Goal: Information Seeking & Learning: Learn about a topic

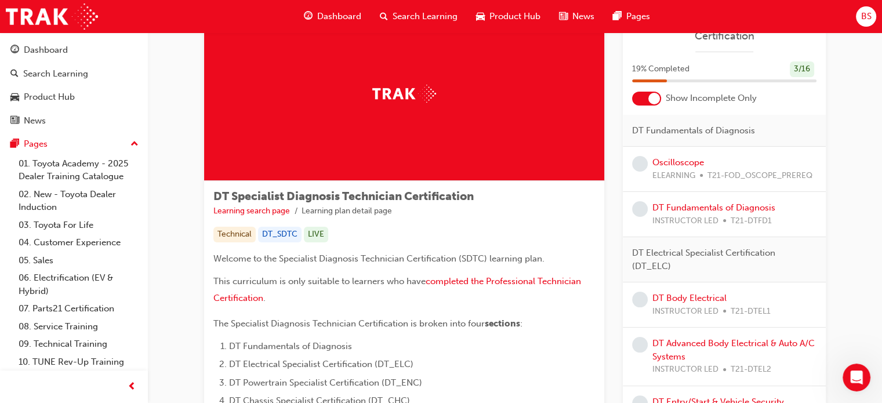
scroll to position [751, 0]
click at [675, 164] on link "Oscilloscope" at bounding box center [678, 162] width 52 height 10
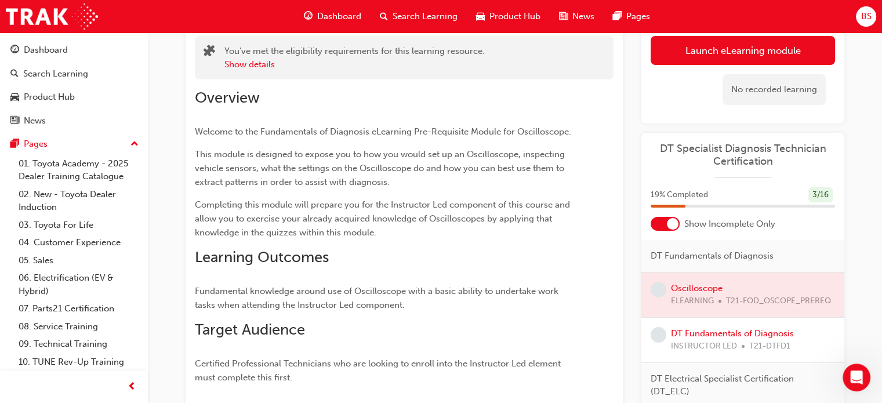
scroll to position [78, 0]
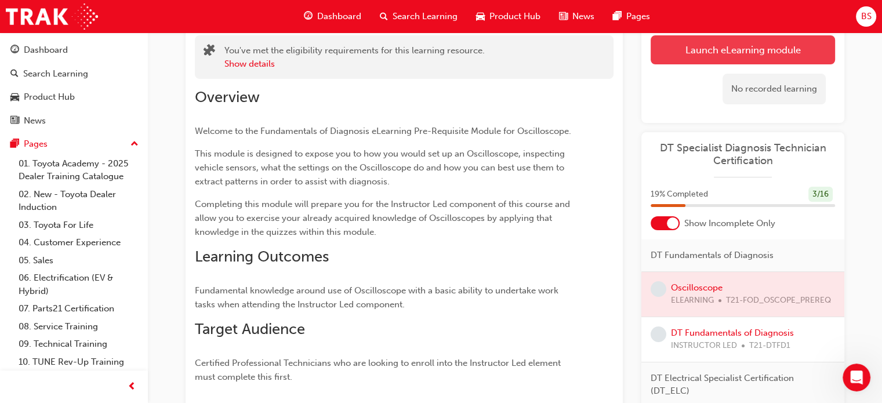
click at [739, 49] on link "Launch eLearning module" at bounding box center [742, 49] width 184 height 29
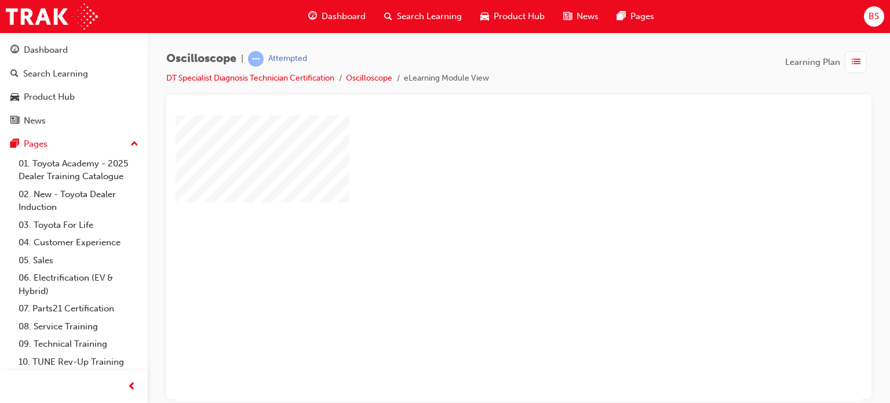
click at [486, 224] on div "play" at bounding box center [486, 224] width 0 height 0
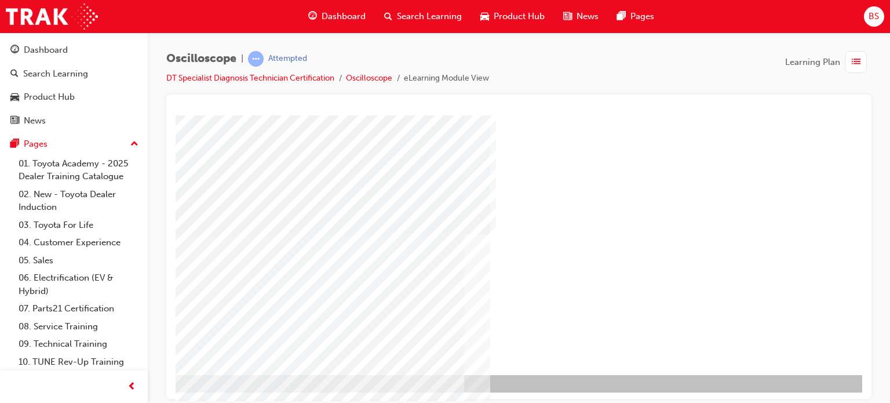
scroll to position [158, 72]
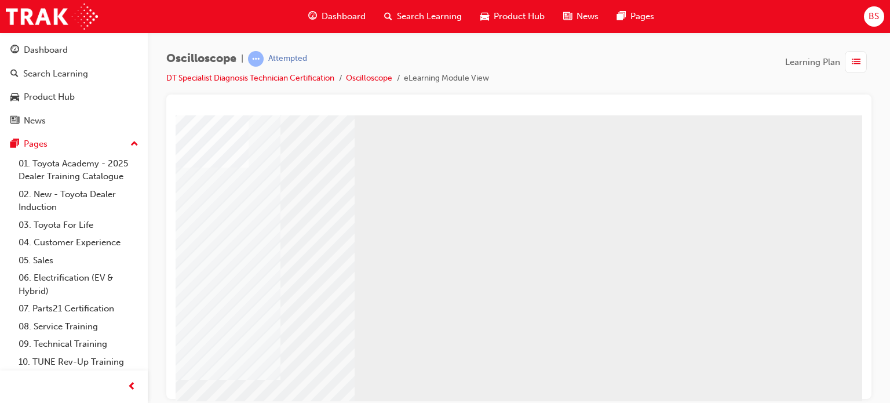
scroll to position [158, 110]
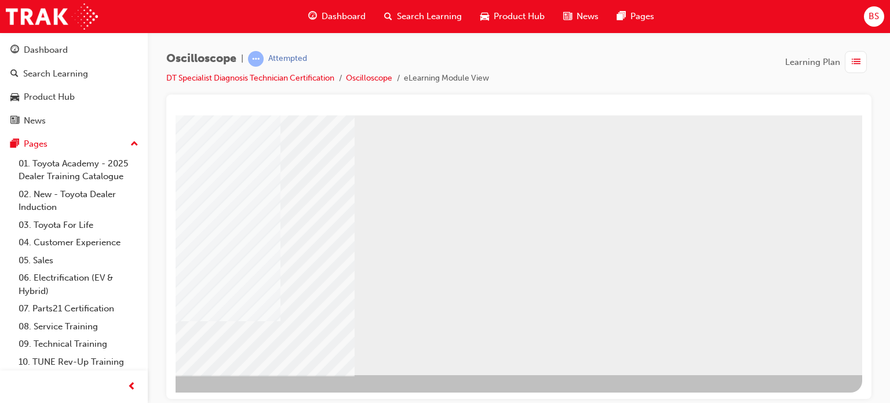
click at [147, 395] on div "NEXT Trigger this button to go to the next slide" at bounding box center [110, 405] width 73 height 21
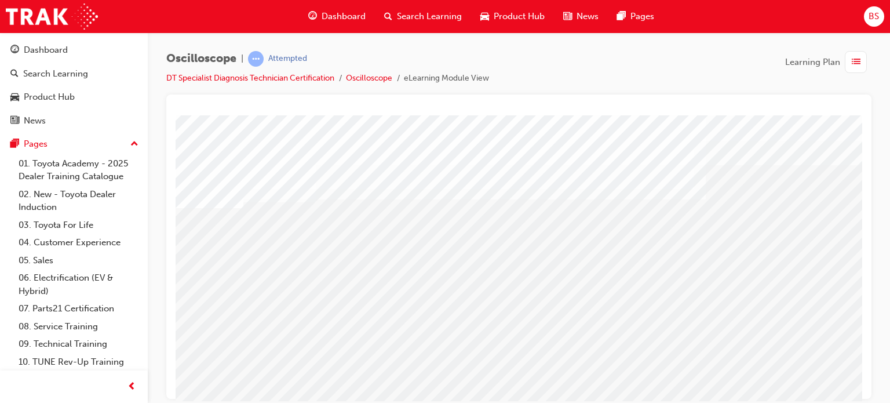
scroll to position [0, 35]
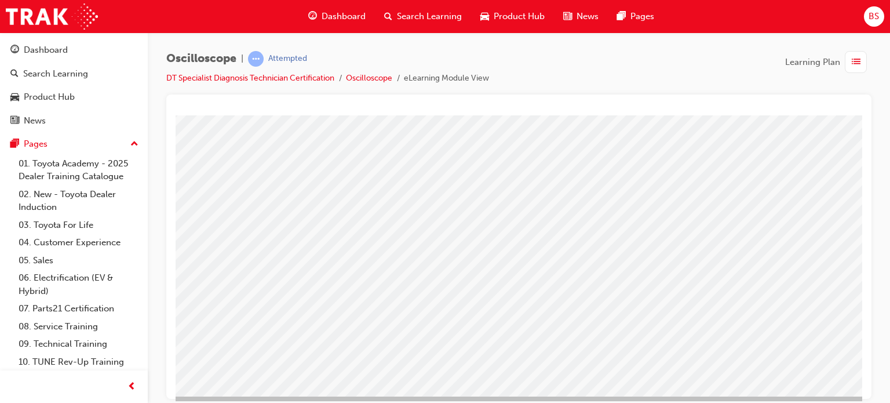
scroll to position [137, 45]
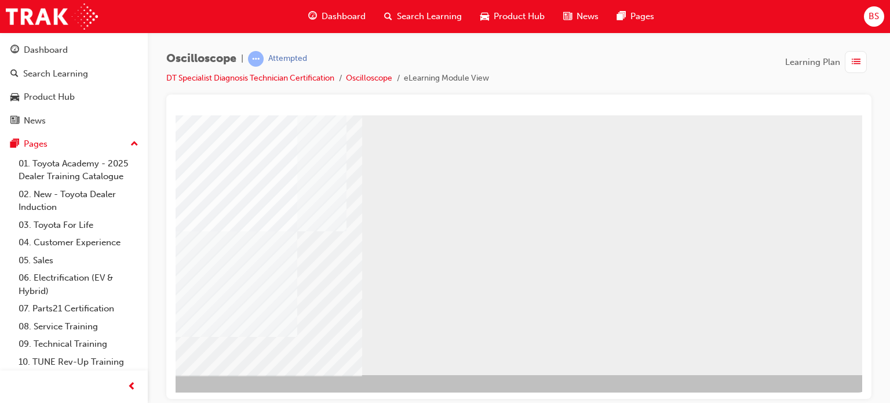
scroll to position [158, 95]
click at [154, 395] on div "NEXT Trigger this button to go to the next slide" at bounding box center [117, 405] width 73 height 21
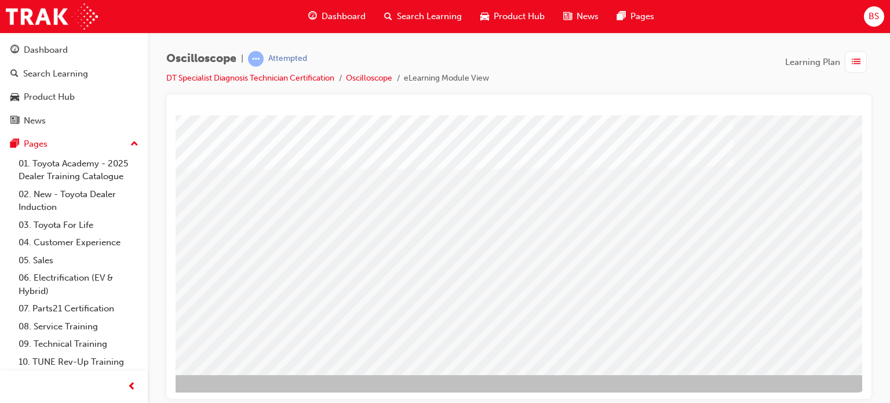
scroll to position [0, 0]
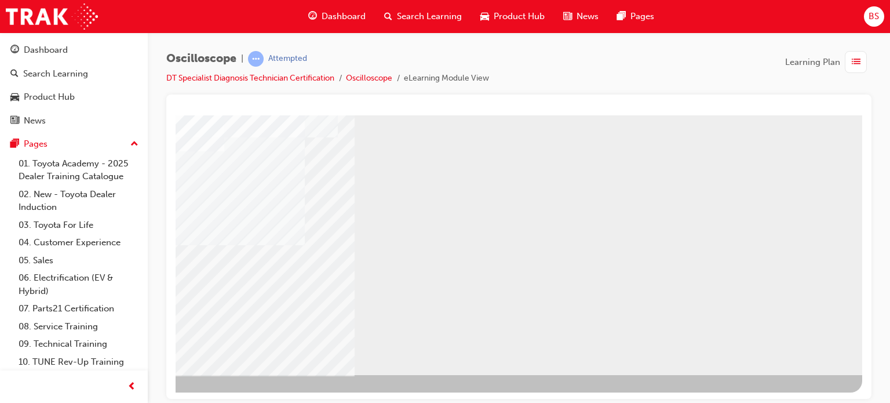
scroll to position [158, 102]
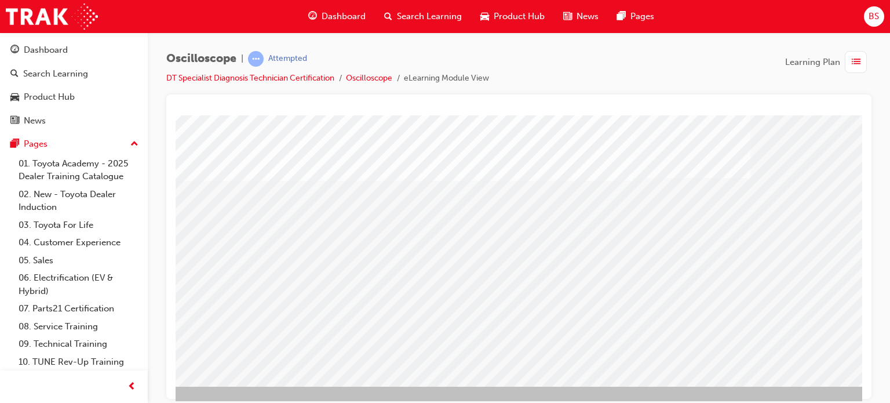
scroll to position [148, 79]
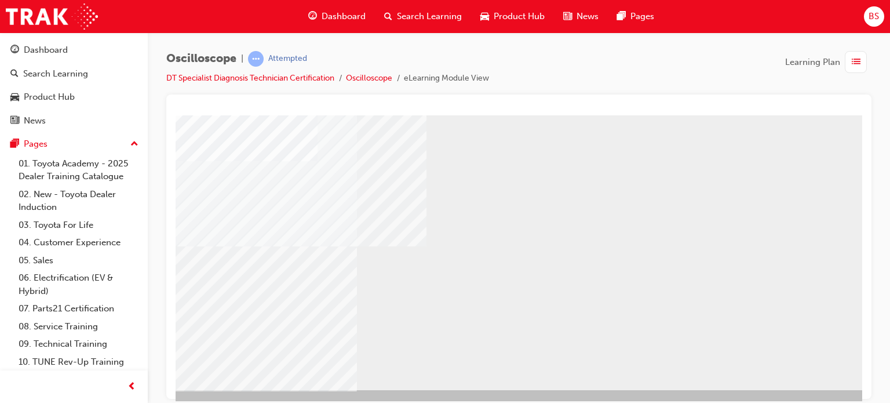
scroll to position [143, 100]
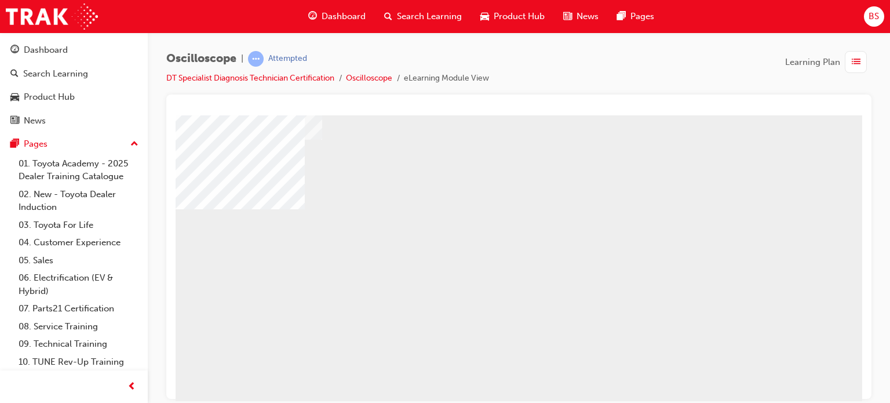
scroll to position [61, 27]
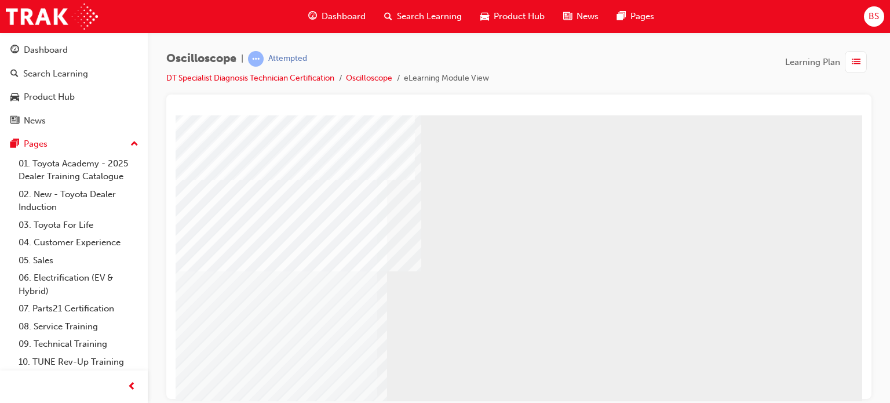
scroll to position [118, 79]
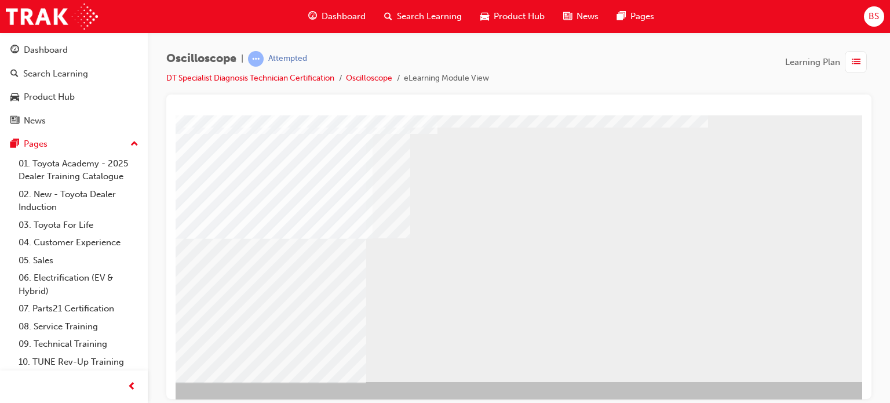
scroll to position [158, 102]
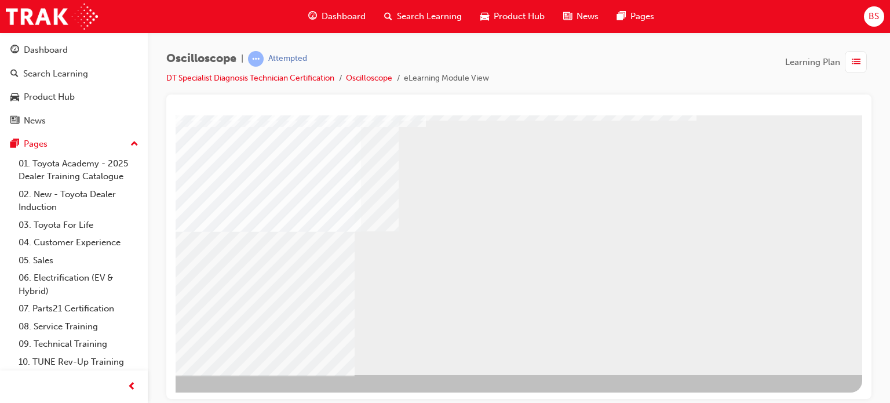
click at [147, 395] on div "NEXT Trigger this button to go to the next slide" at bounding box center [110, 405] width 73 height 21
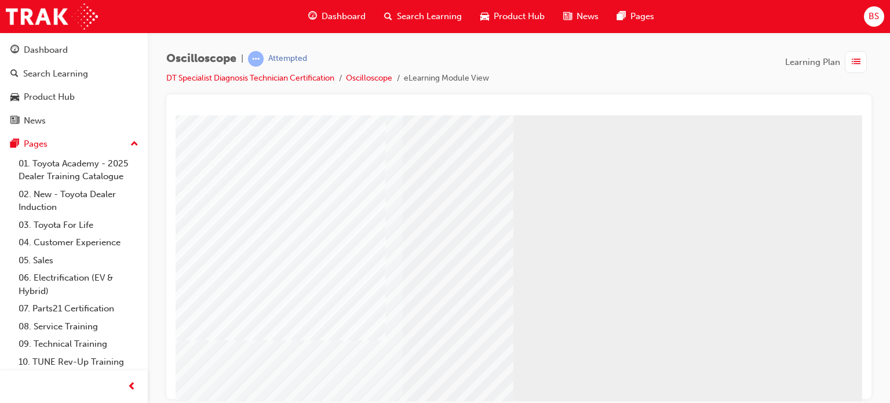
scroll to position [121, 53]
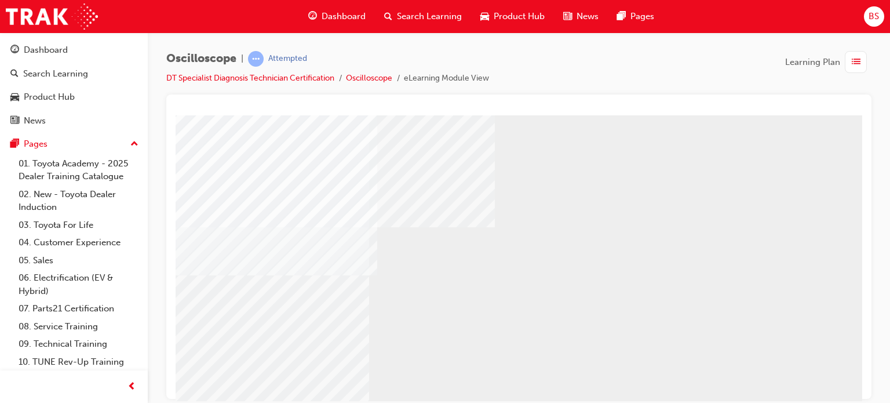
scroll to position [114, 93]
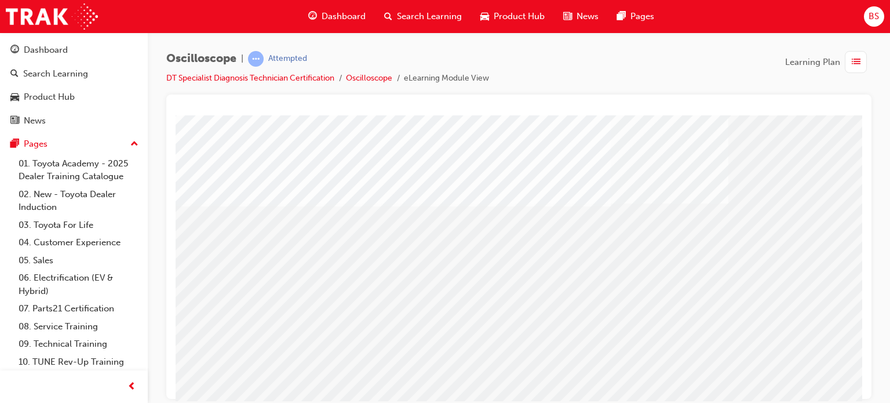
scroll to position [123, 100]
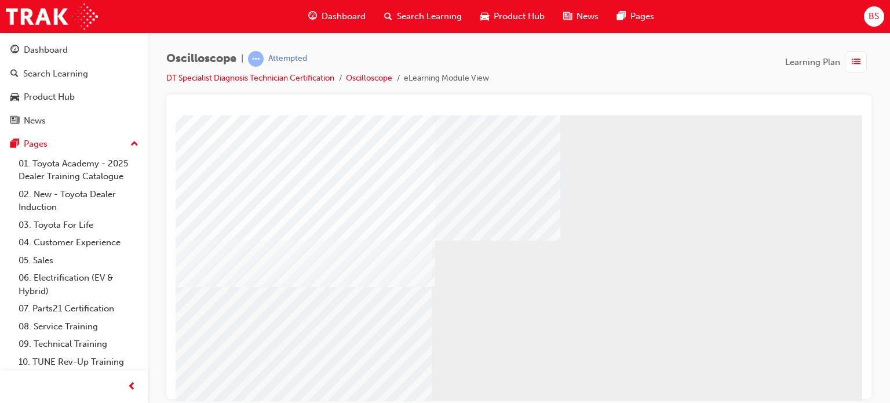
scroll to position [102, 26]
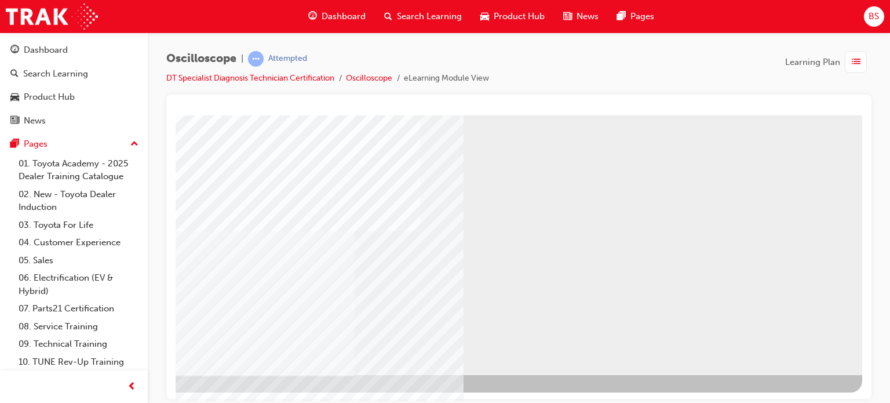
scroll to position [157, 110]
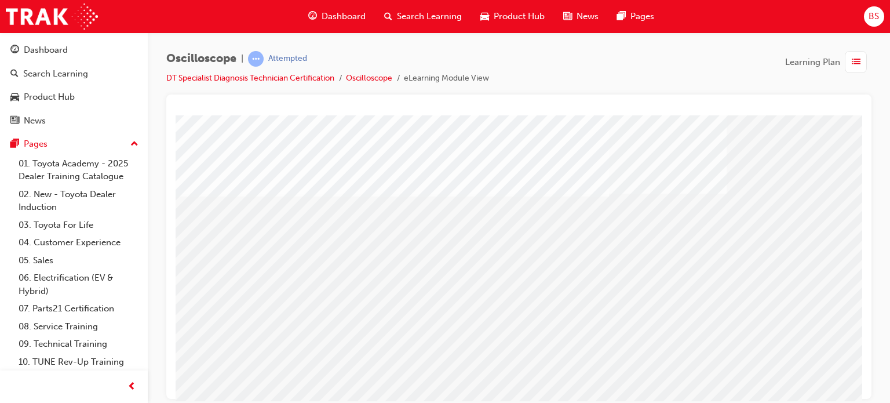
scroll to position [132, 110]
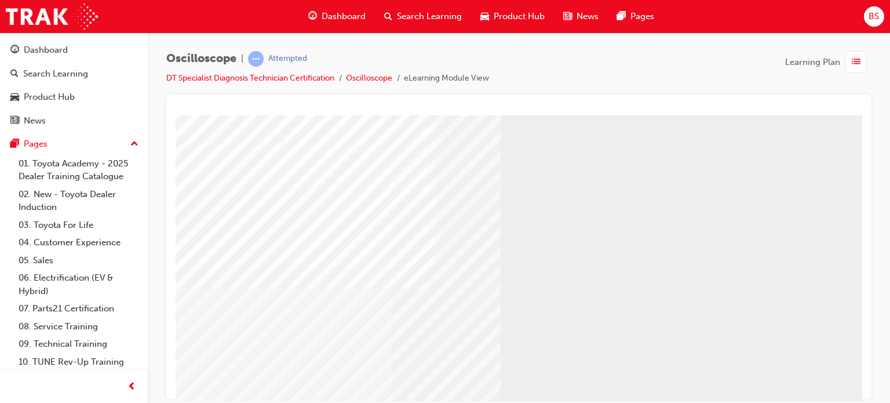
scroll to position [158, 66]
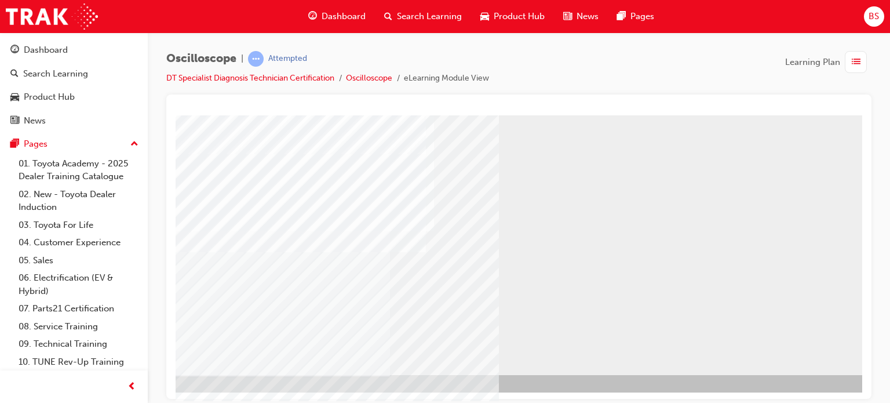
click at [183, 395] on div "NEXT Trigger this button to go to the next slide" at bounding box center [146, 405] width 73 height 21
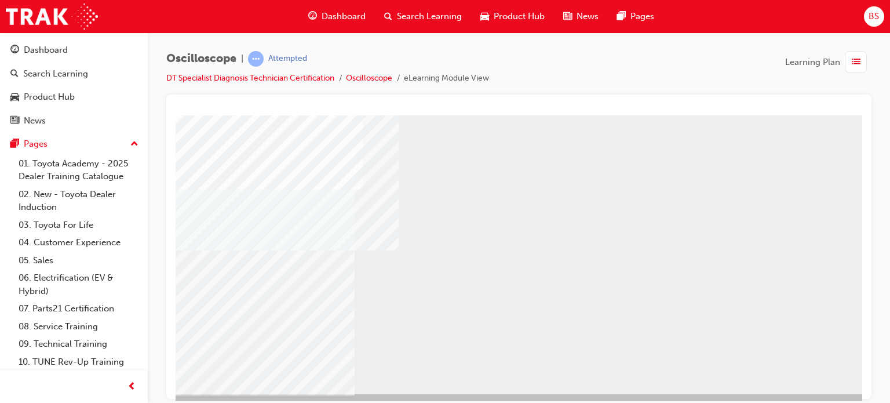
scroll to position [139, 110]
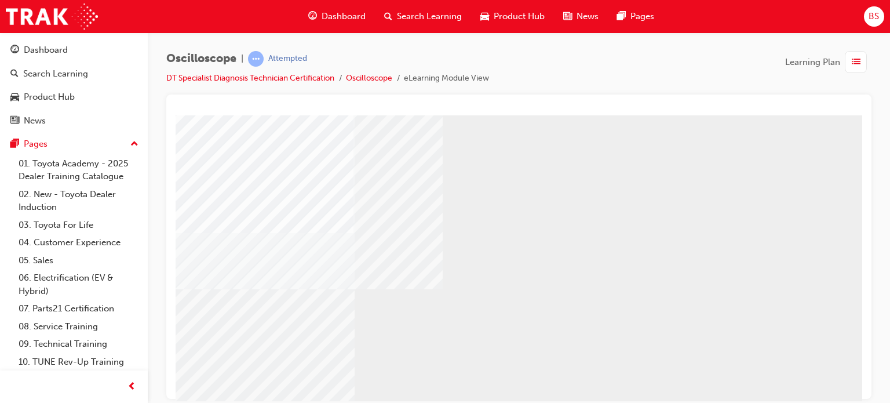
scroll to position [158, 110]
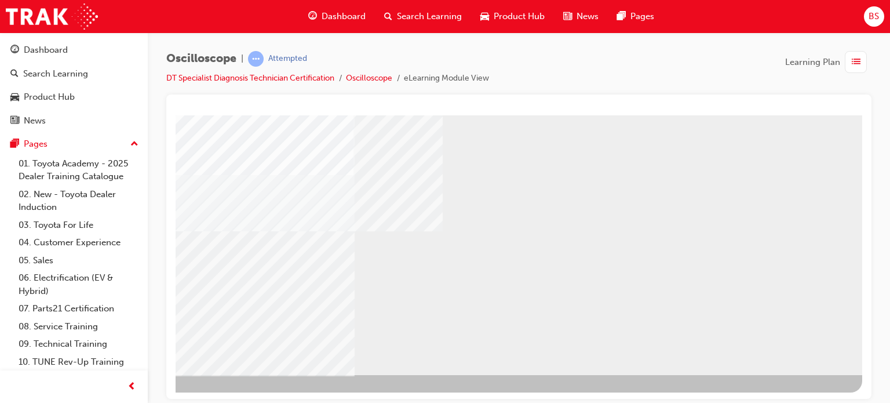
click at [147, 395] on div "NEXT Trigger this button to go to the next slide" at bounding box center [110, 405] width 73 height 21
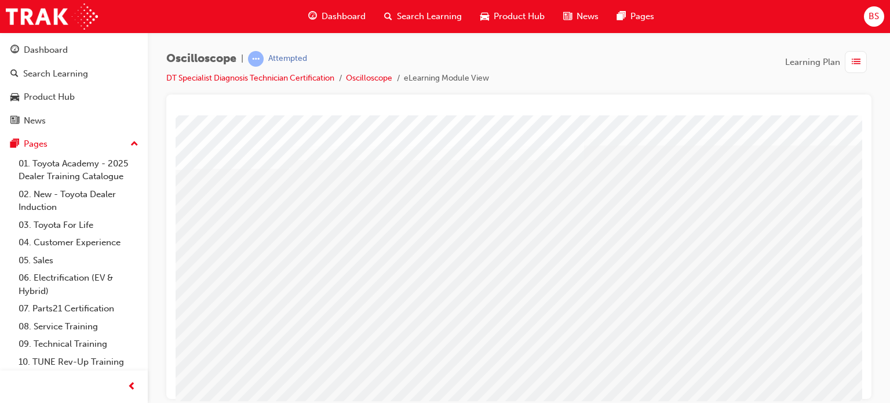
scroll to position [35, 56]
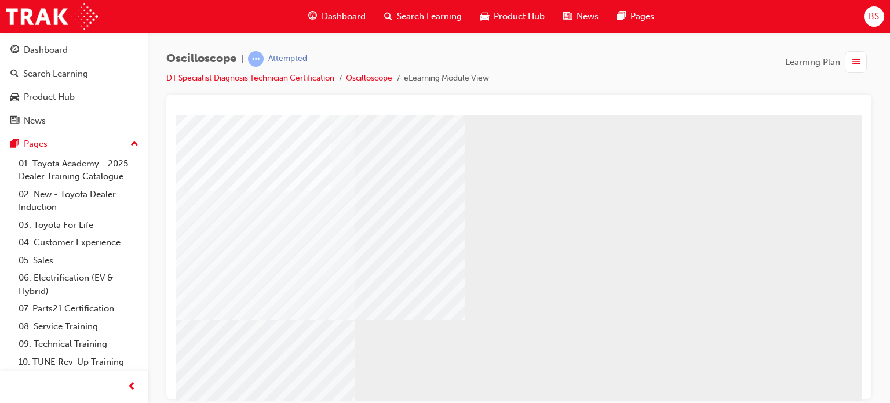
scroll to position [129, 110]
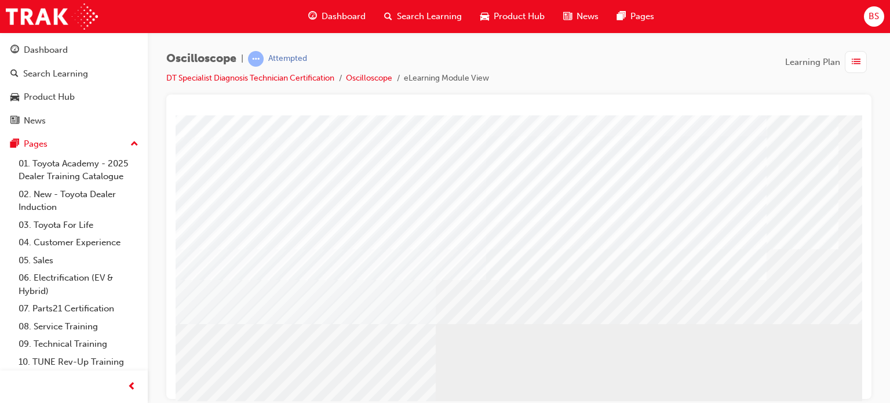
scroll to position [158, 110]
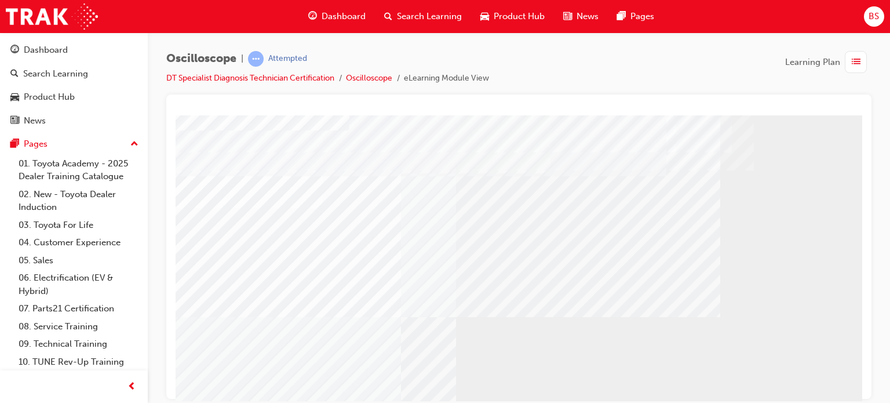
scroll to position [65, 0]
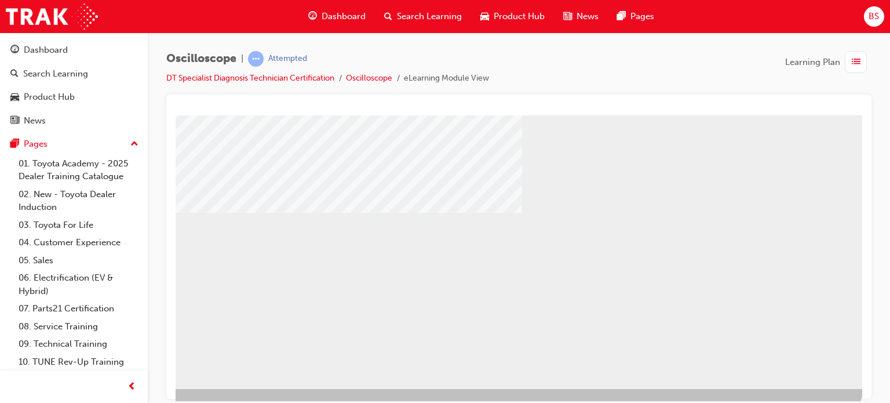
scroll to position [144, 0]
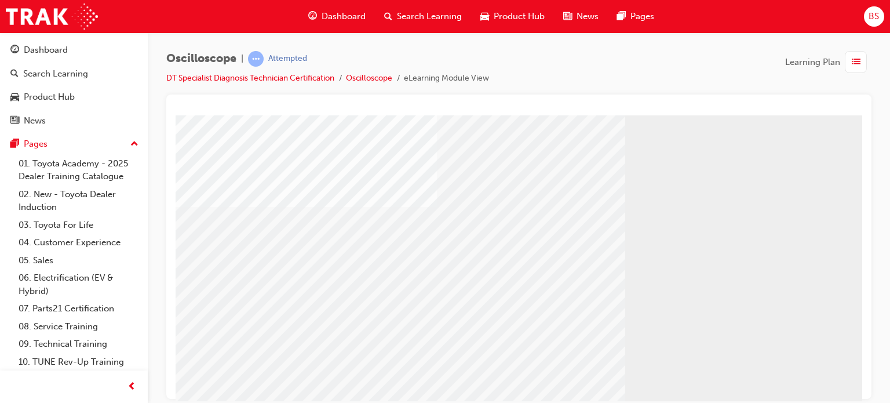
scroll to position [158, 110]
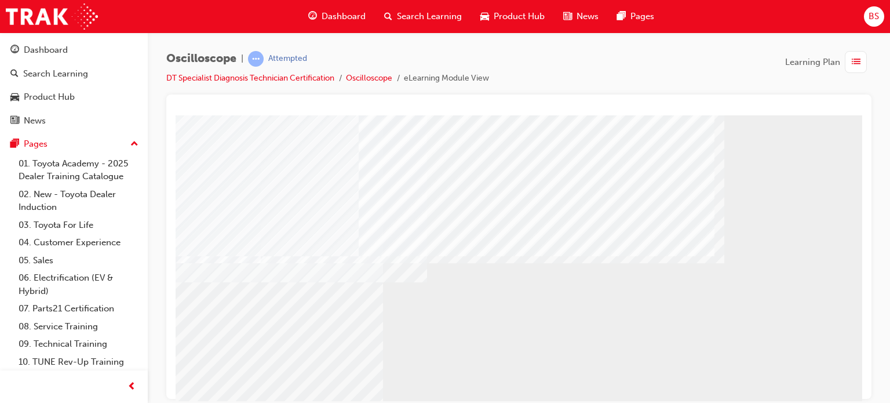
scroll to position [134, 110]
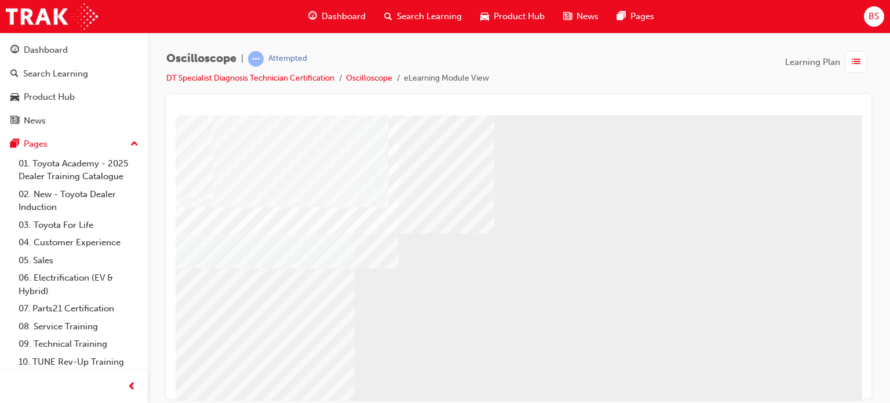
scroll to position [122, 110]
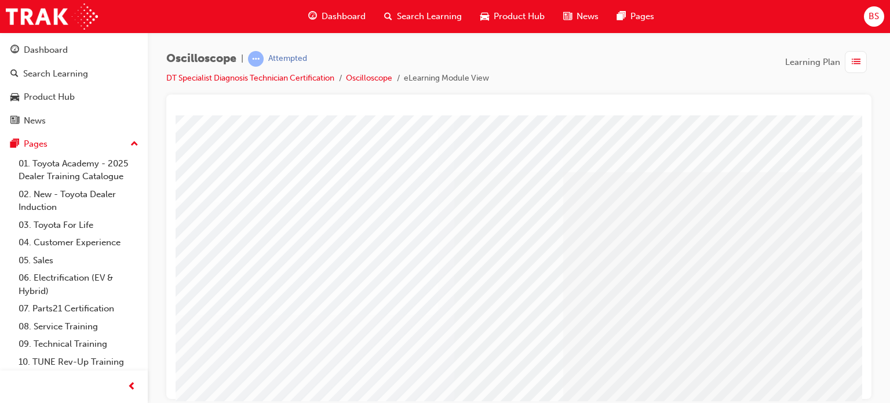
scroll to position [0, 2]
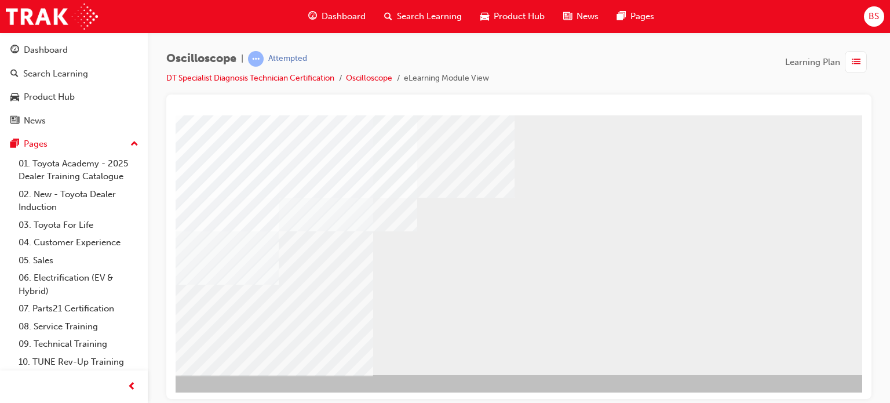
scroll to position [158, 83]
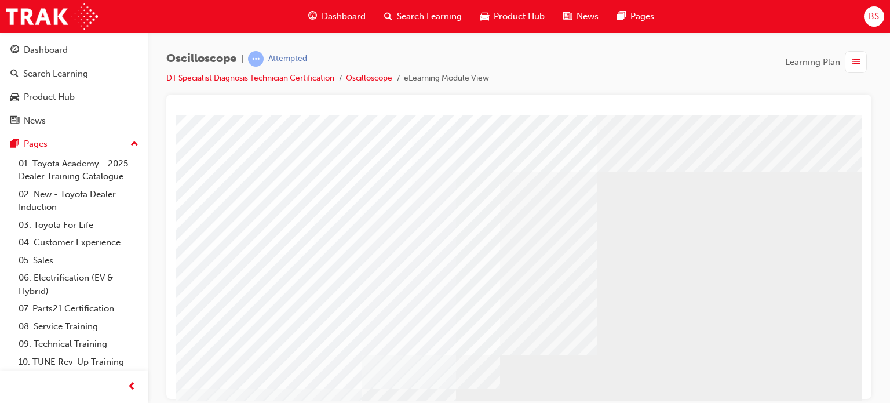
click at [811, 343] on div at bounding box center [570, 323] width 788 height 417
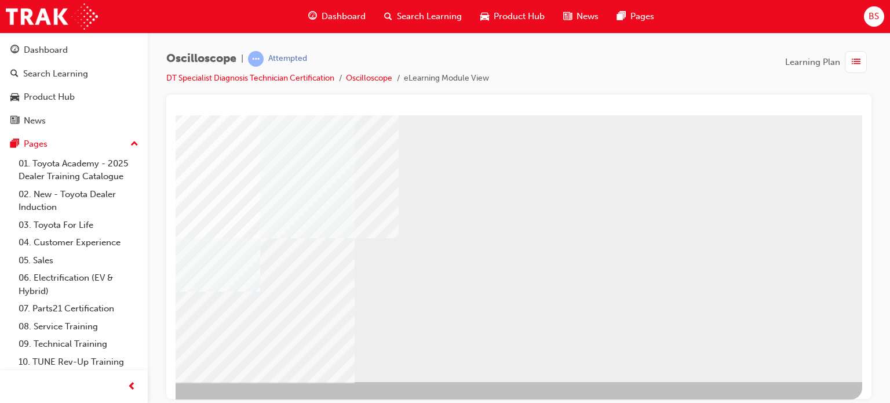
scroll to position [153, 110]
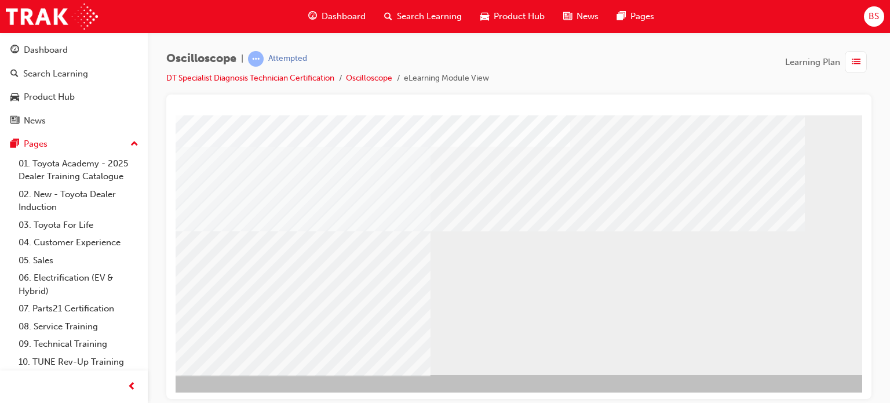
scroll to position [153, 26]
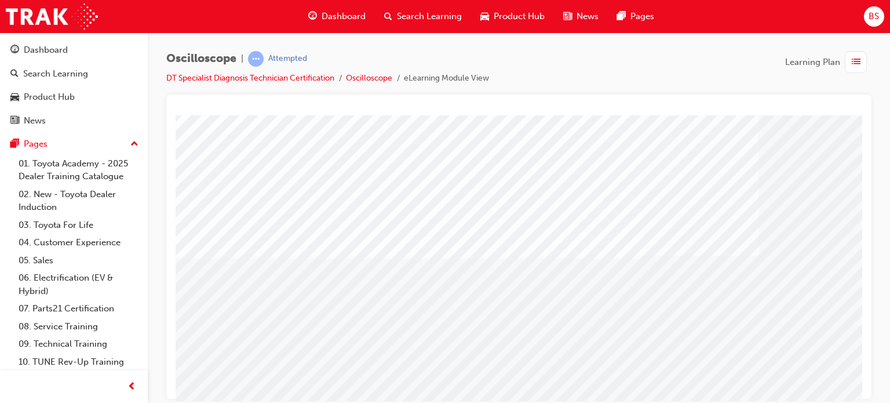
scroll to position [158, 110]
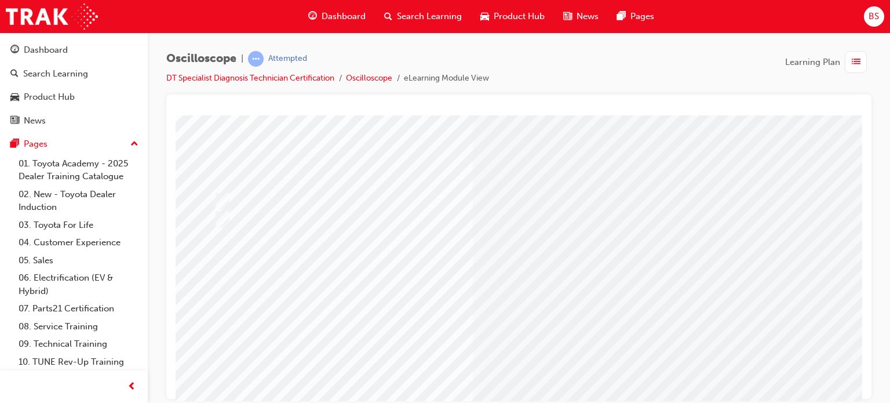
scroll to position [49, 0]
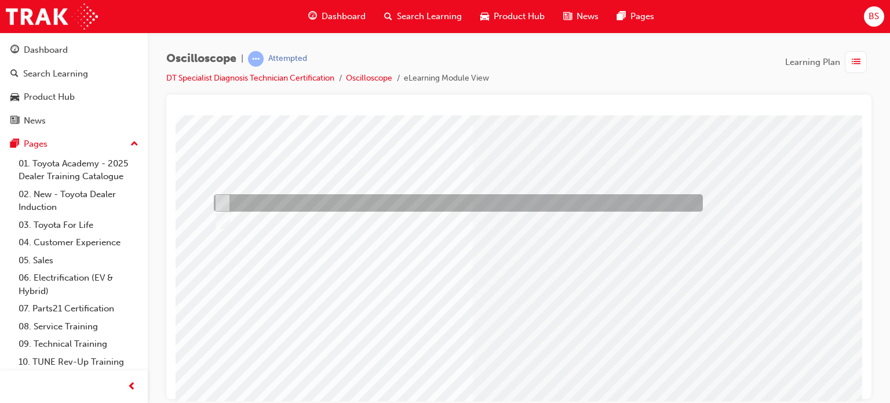
click at [276, 203] on div at bounding box center [455, 202] width 489 height 17
radio input "true"
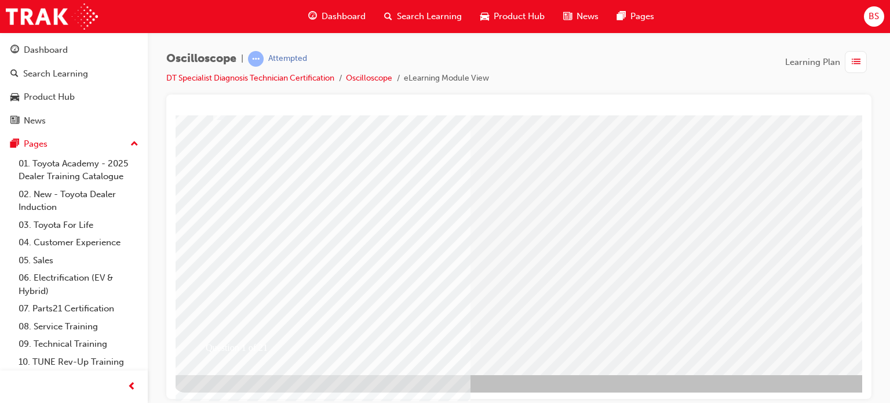
scroll to position [157, 2]
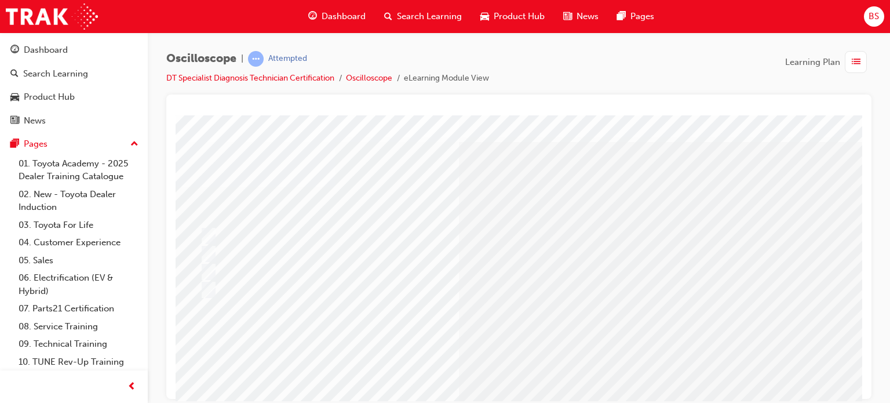
scroll to position [16, 14]
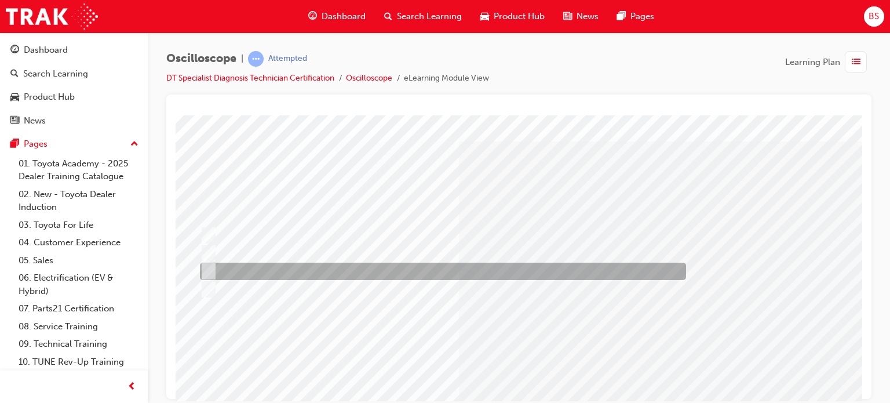
click at [360, 274] on div at bounding box center [440, 271] width 486 height 17
radio input "true"
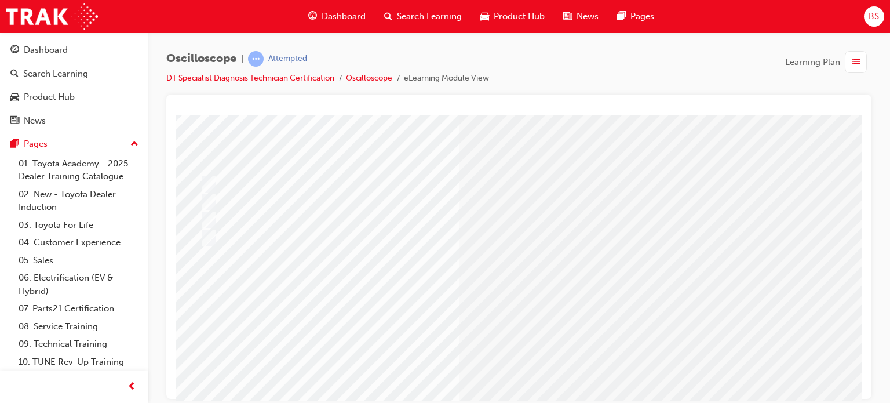
scroll to position [126, 14]
click at [691, 64] on div "Oscilloscope | Attempted DT Specialist Diagnosis Technician Certification Oscil…" at bounding box center [519, 72] width 706 height 43
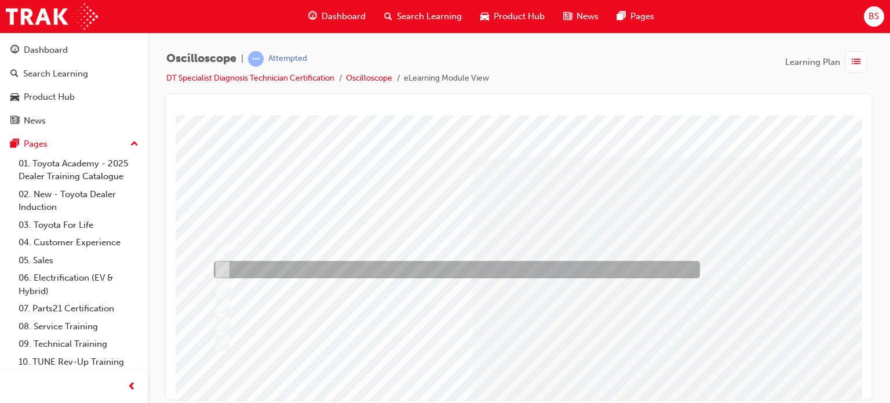
click at [239, 275] on div at bounding box center [454, 269] width 486 height 17
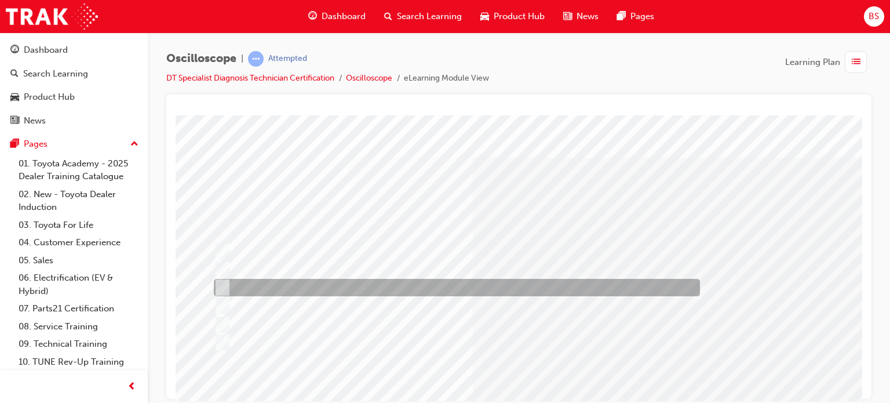
click at [239, 283] on div at bounding box center [454, 287] width 486 height 17
radio input "false"
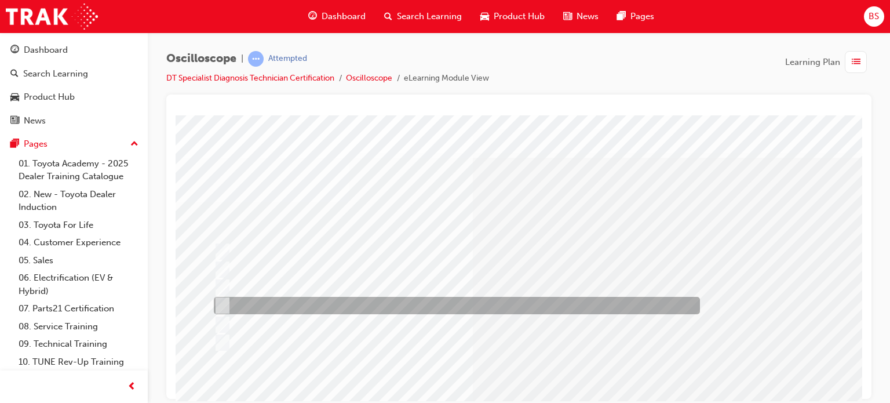
click at [239, 303] on div at bounding box center [454, 305] width 486 height 17
radio input "false"
radio input "true"
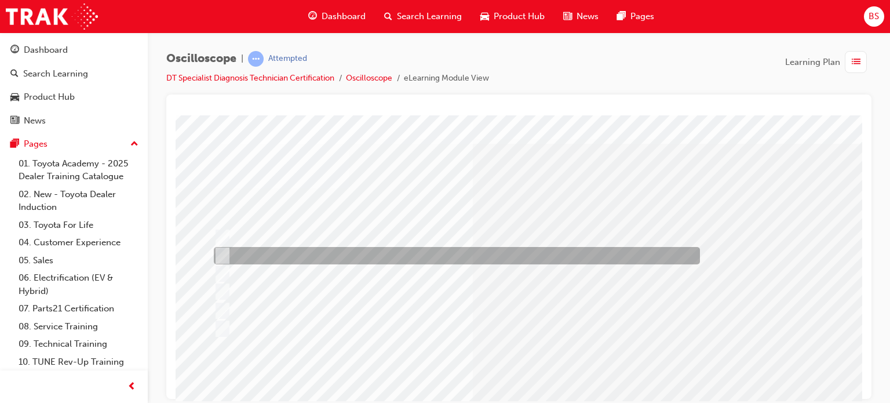
click at [258, 254] on div at bounding box center [454, 255] width 486 height 17
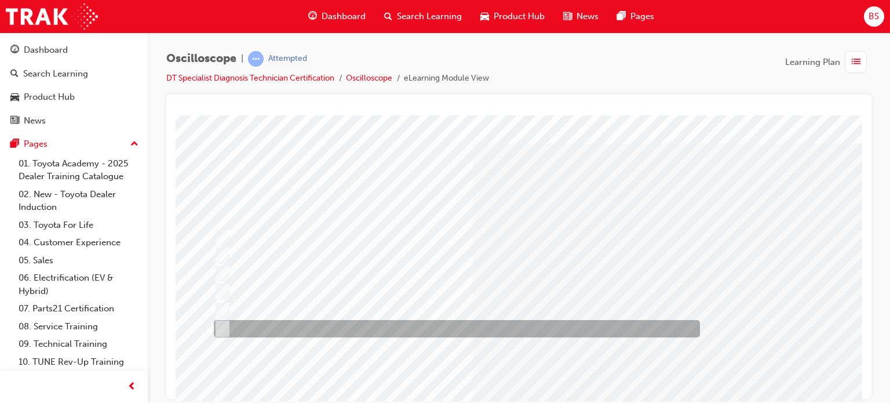
click at [274, 331] on div at bounding box center [454, 328] width 486 height 17
radio input "false"
radio input "true"
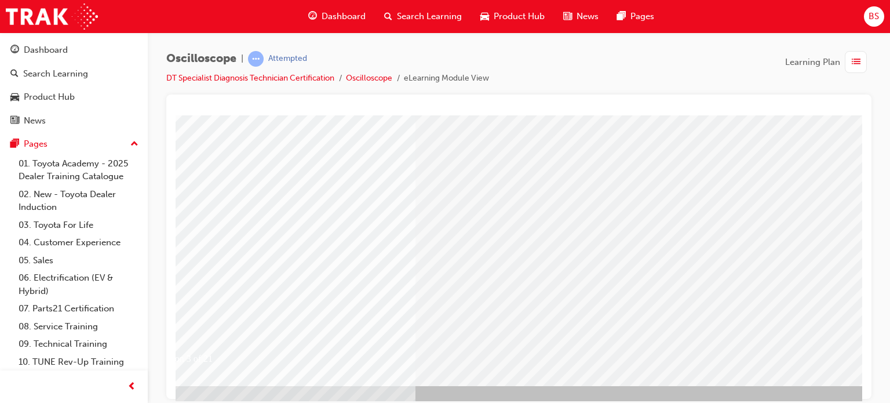
scroll to position [154, 60]
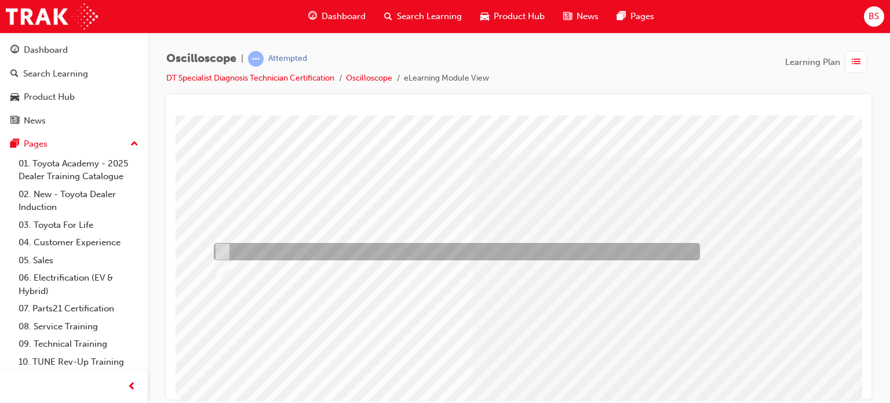
click at [277, 247] on div at bounding box center [454, 251] width 486 height 17
radio input "true"
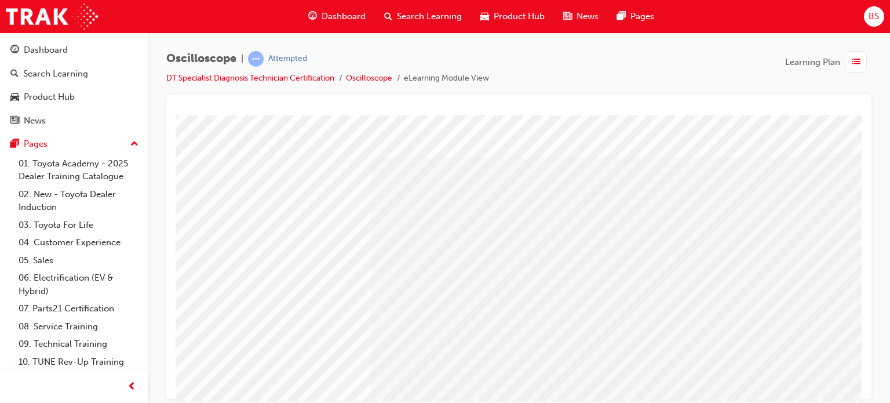
scroll to position [158, 110]
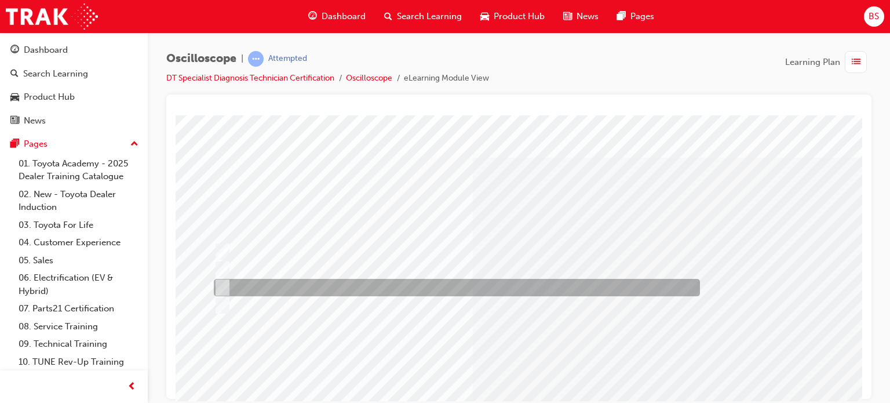
click at [396, 287] on div at bounding box center [454, 287] width 486 height 17
radio input "true"
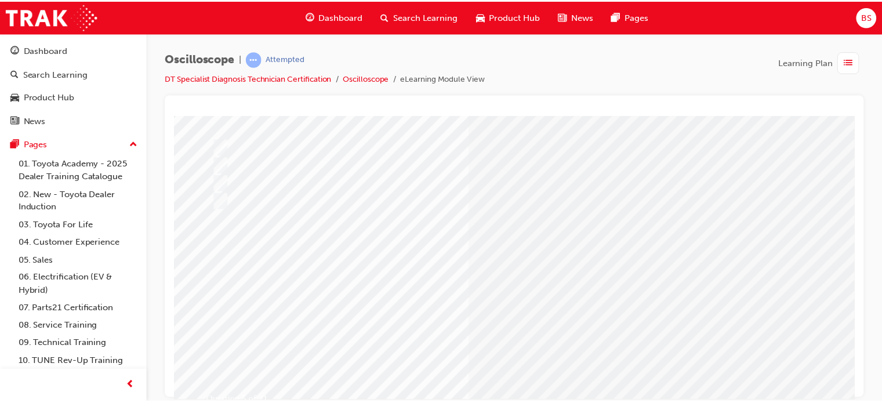
scroll to position [106, 0]
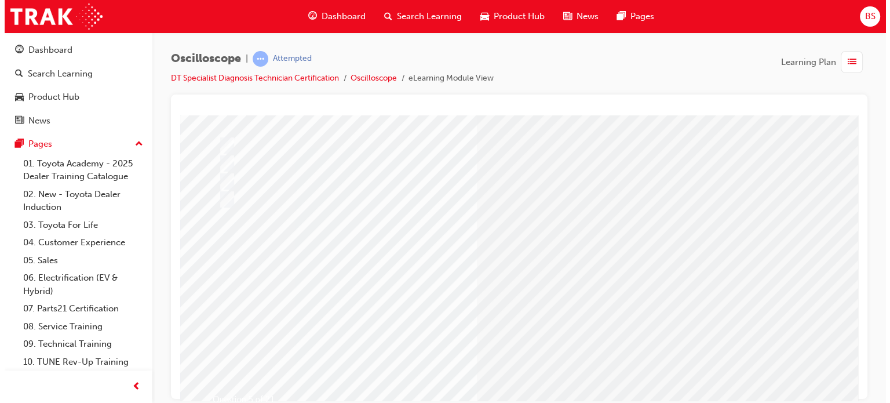
scroll to position [0, 0]
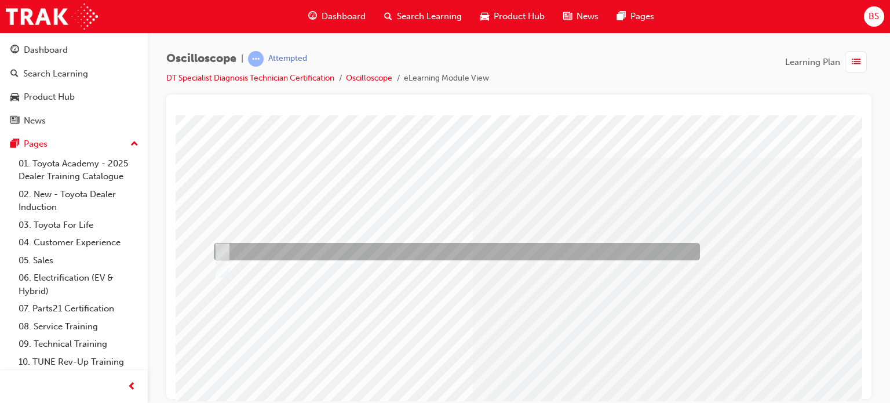
click at [281, 245] on div at bounding box center [454, 251] width 486 height 17
radio input "true"
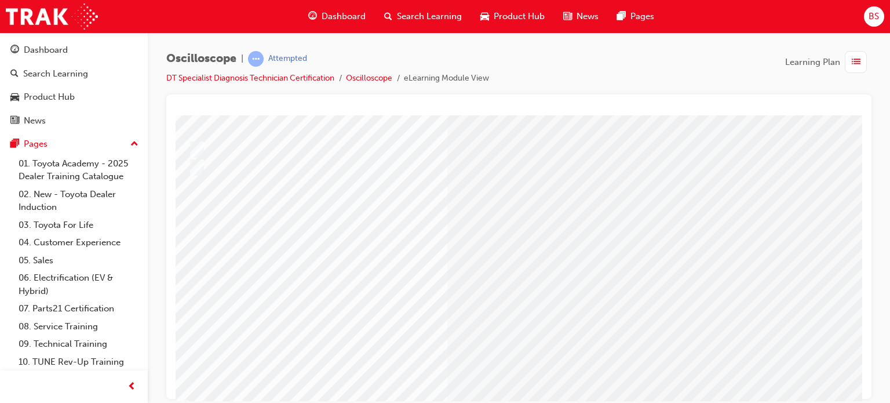
scroll to position [102, 26]
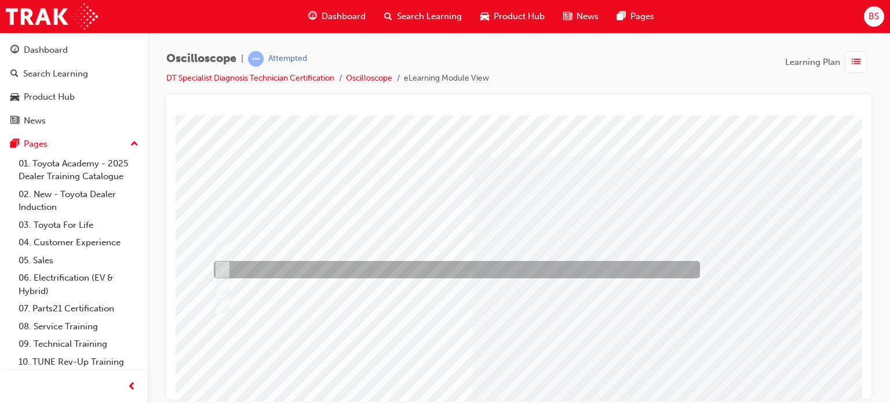
click at [519, 266] on div at bounding box center [454, 269] width 486 height 17
radio input "true"
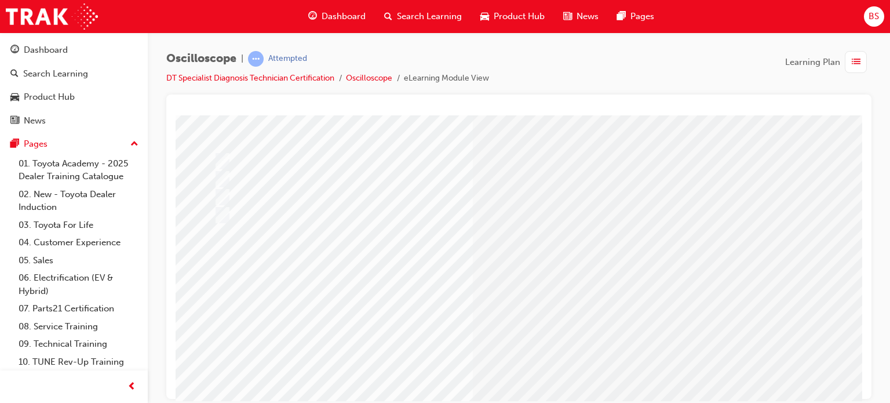
scroll to position [90, 0]
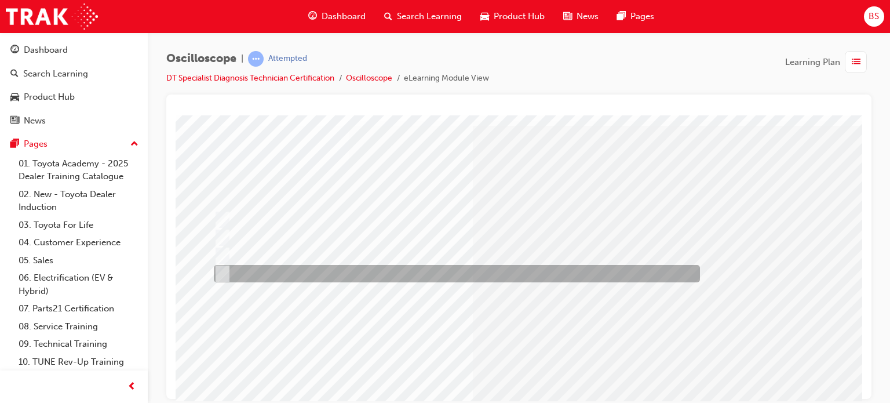
click at [463, 268] on div at bounding box center [454, 273] width 486 height 17
radio input "true"
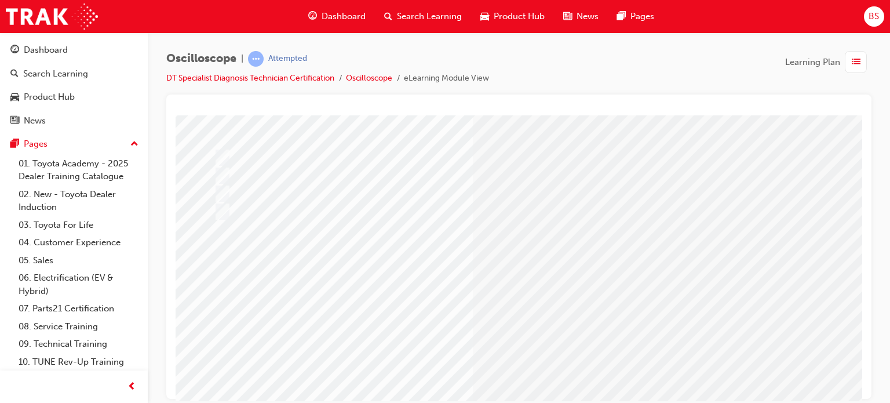
scroll to position [95, 0]
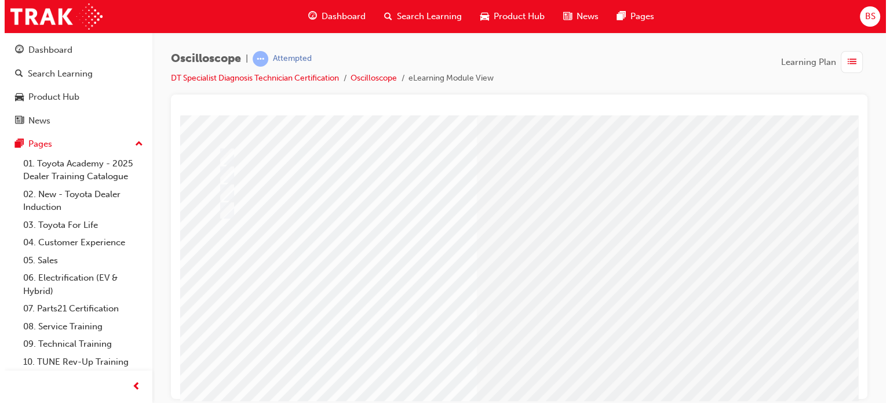
scroll to position [0, 0]
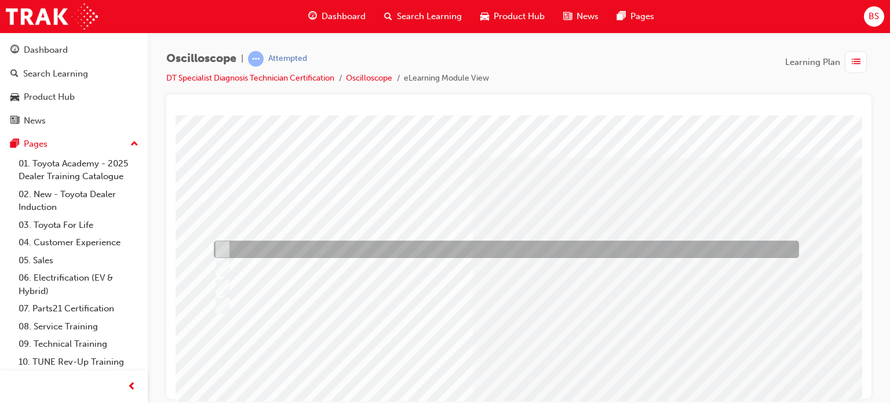
click at [569, 254] on div at bounding box center [504, 249] width 586 height 17
radio input "true"
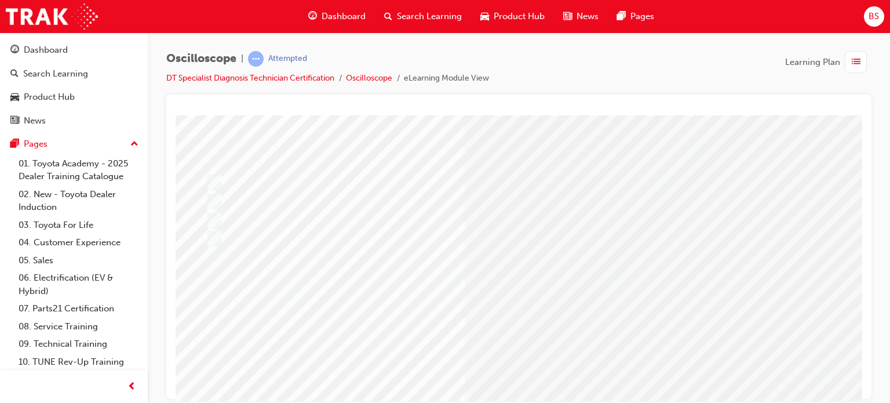
scroll to position [98, 8]
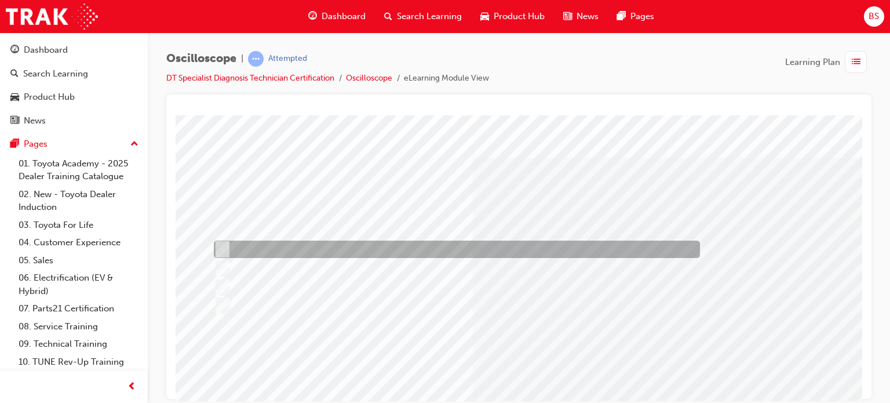
click at [366, 241] on div at bounding box center [454, 249] width 486 height 17
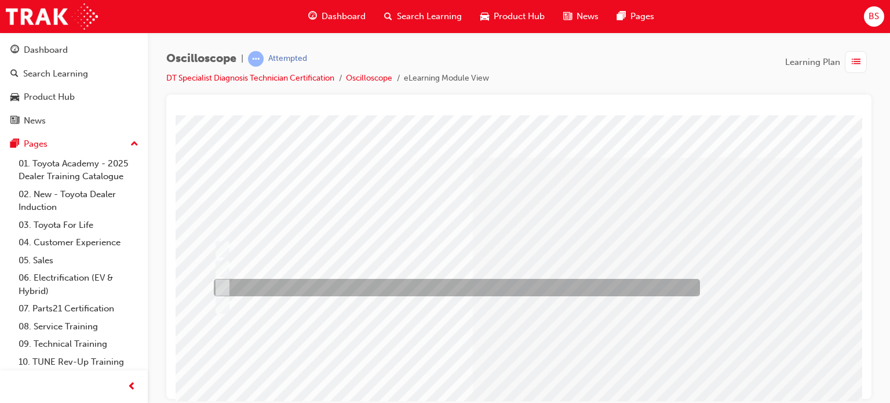
click at [419, 283] on div at bounding box center [454, 287] width 486 height 17
radio input "false"
radio input "true"
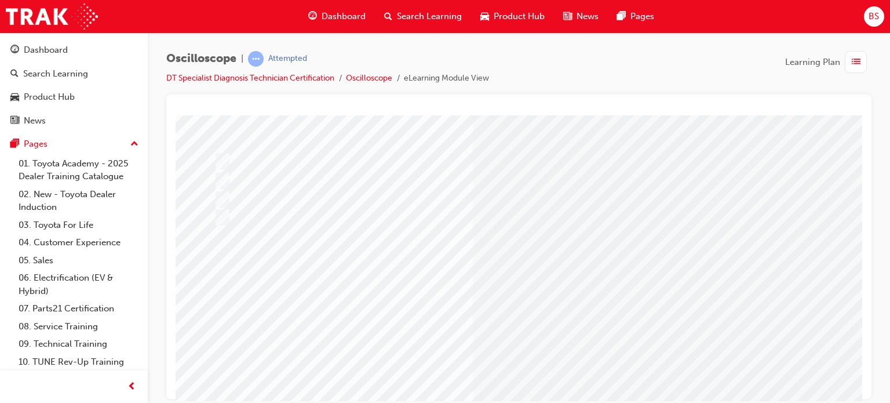
scroll to position [90, 0]
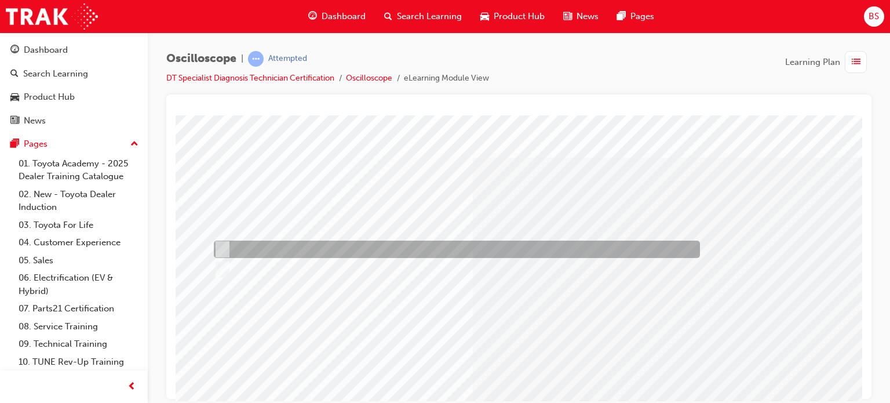
click at [283, 245] on div at bounding box center [454, 249] width 486 height 17
radio input "true"
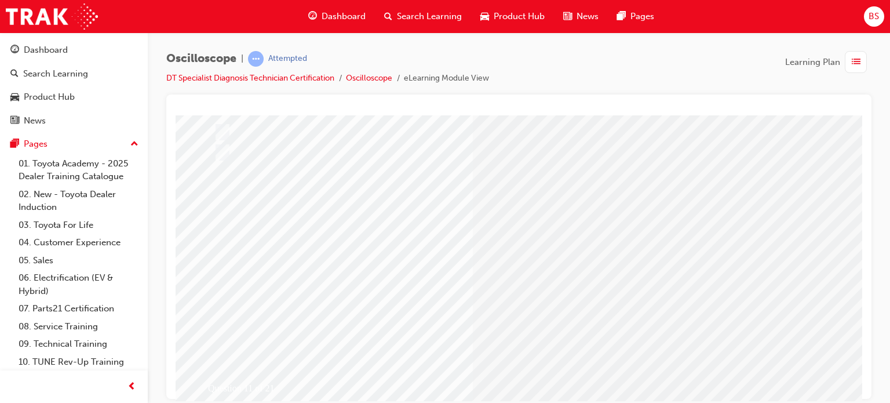
scroll to position [118, 0]
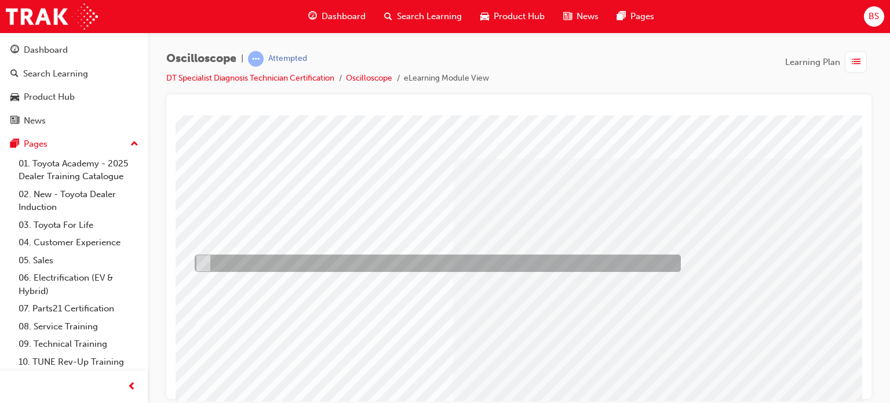
click at [325, 270] on div at bounding box center [435, 262] width 486 height 17
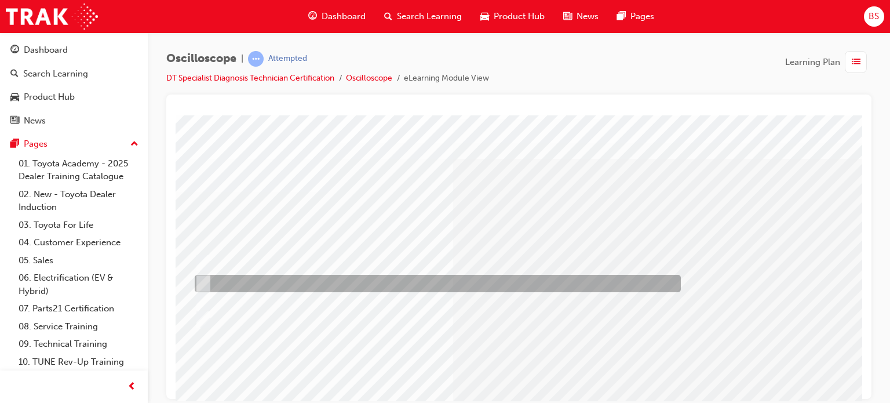
click at [371, 283] on div at bounding box center [435, 283] width 486 height 17
radio input "false"
radio input "true"
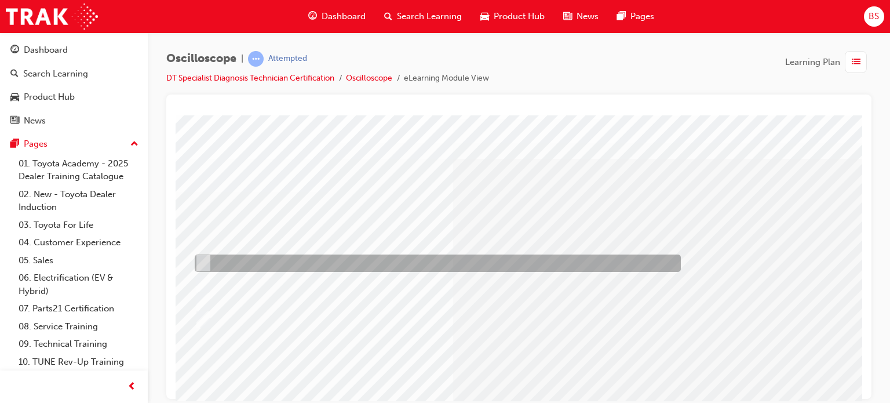
click at [359, 265] on div at bounding box center [435, 262] width 486 height 17
radio input "true"
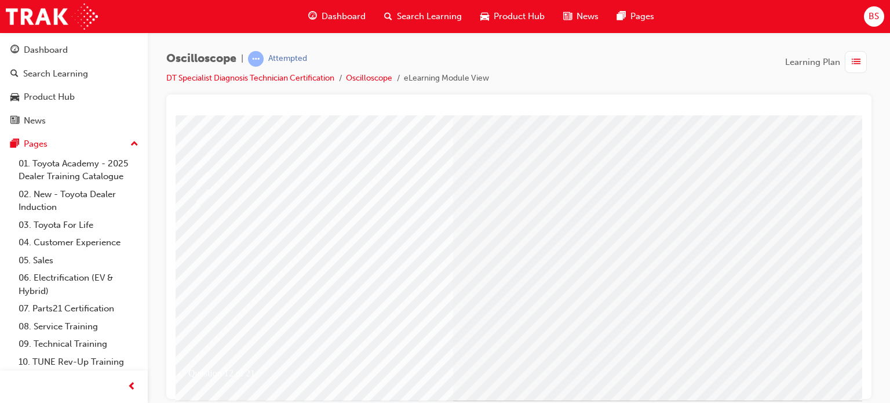
scroll to position [131, 20]
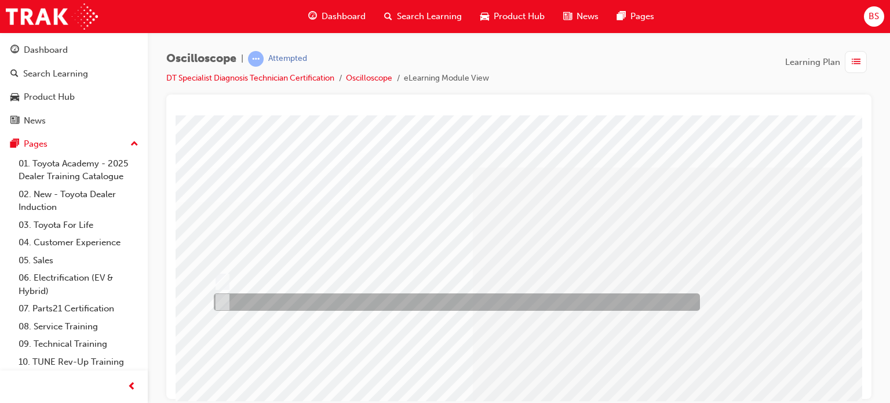
click at [393, 301] on div at bounding box center [454, 301] width 486 height 17
radio input "true"
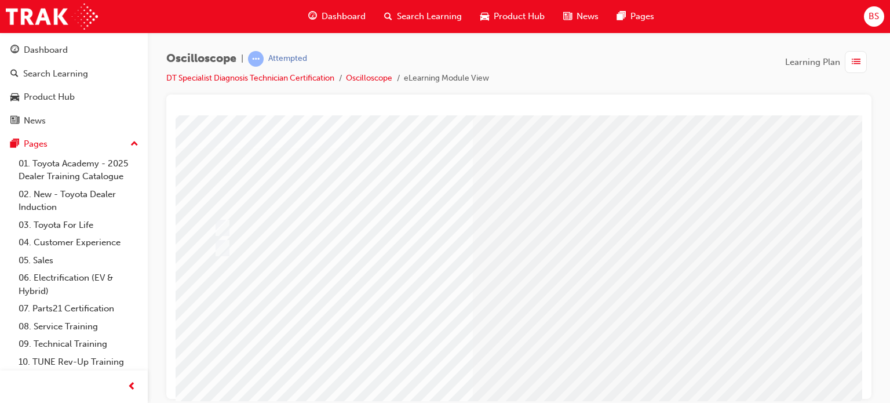
scroll to position [97, 0]
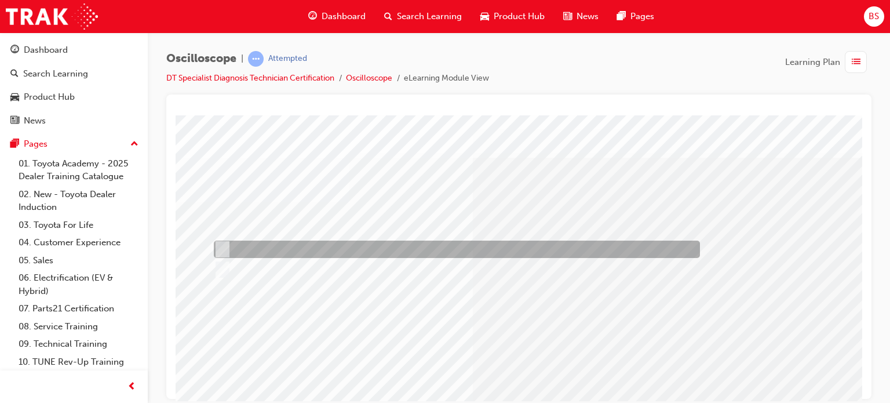
click at [397, 249] on div at bounding box center [454, 249] width 486 height 17
radio input "true"
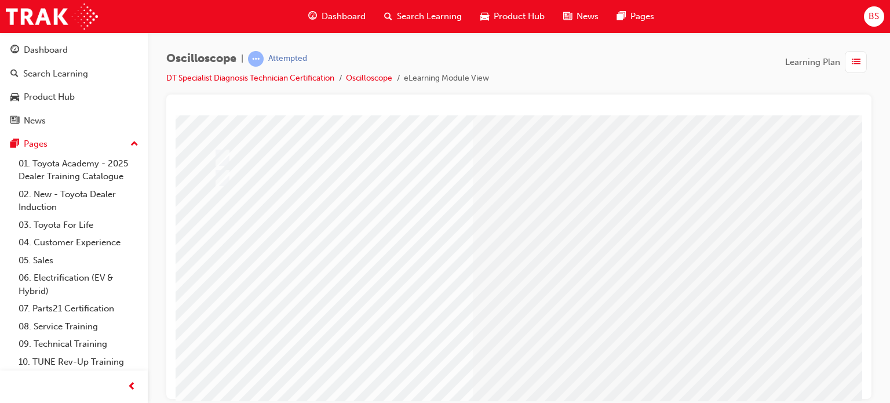
scroll to position [93, 0]
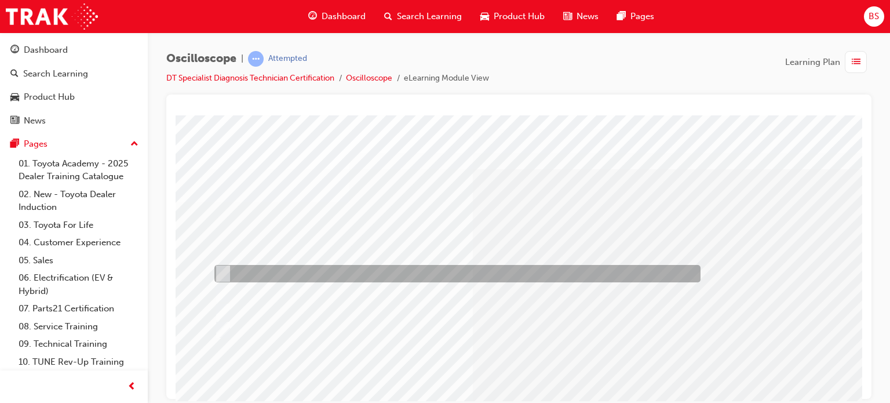
click at [547, 270] on div at bounding box center [455, 273] width 486 height 17
radio input "true"
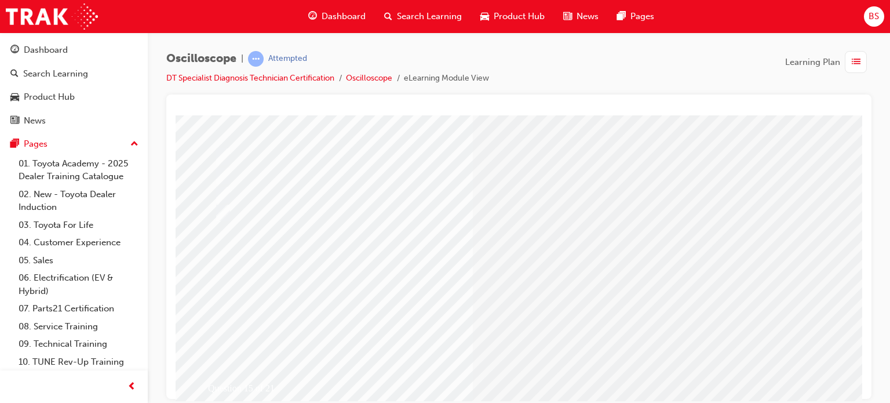
scroll to position [122, 0]
click at [263, 260] on div at bounding box center [457, 251] width 486 height 17
radio input "true"
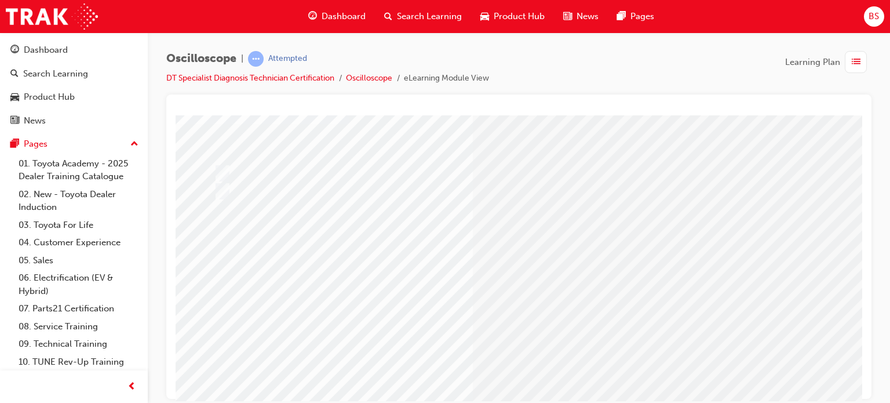
scroll to position [79, 0]
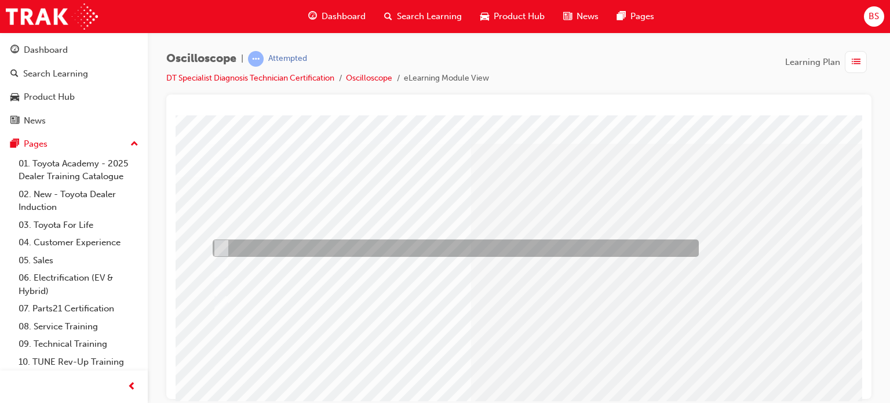
click at [392, 252] on div at bounding box center [453, 247] width 486 height 17
radio input "true"
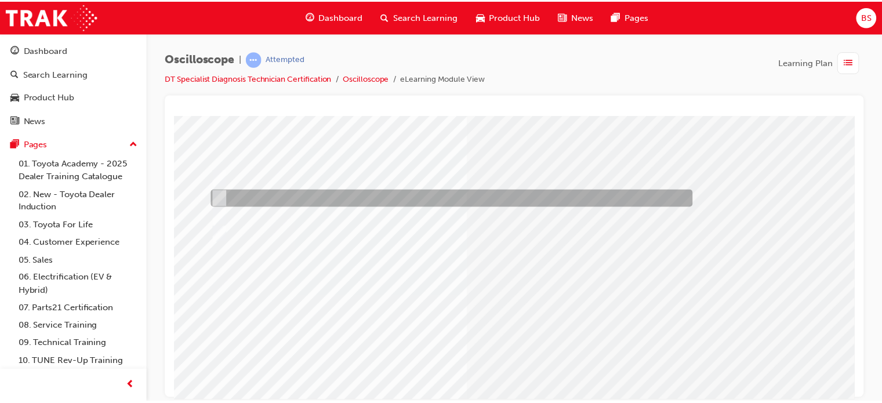
scroll to position [100, 2]
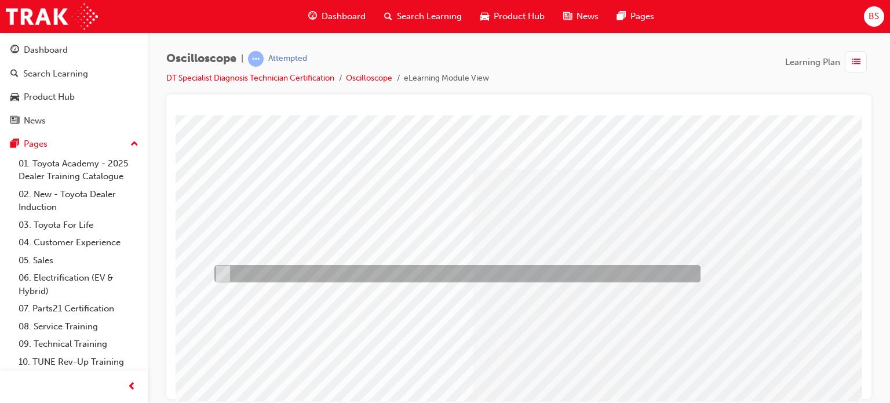
scroll to position [0, 0]
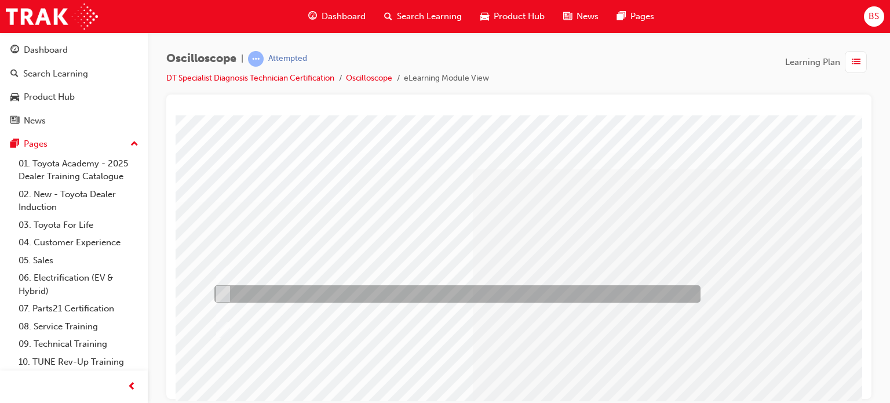
click at [318, 298] on div at bounding box center [455, 293] width 486 height 17
radio input "true"
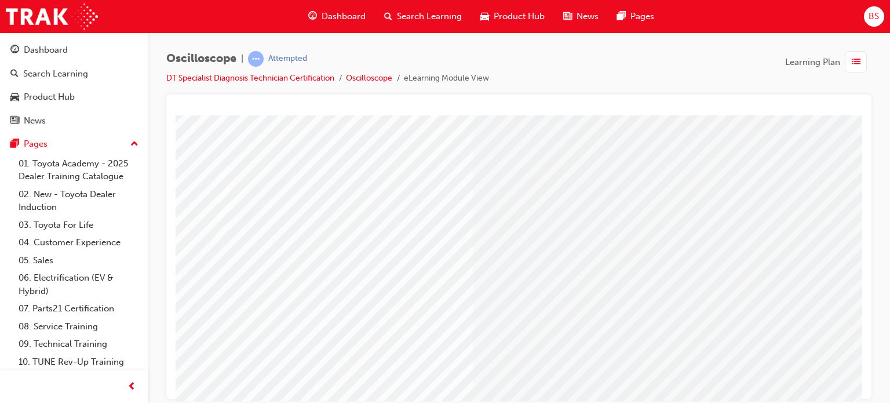
scroll to position [101, 0]
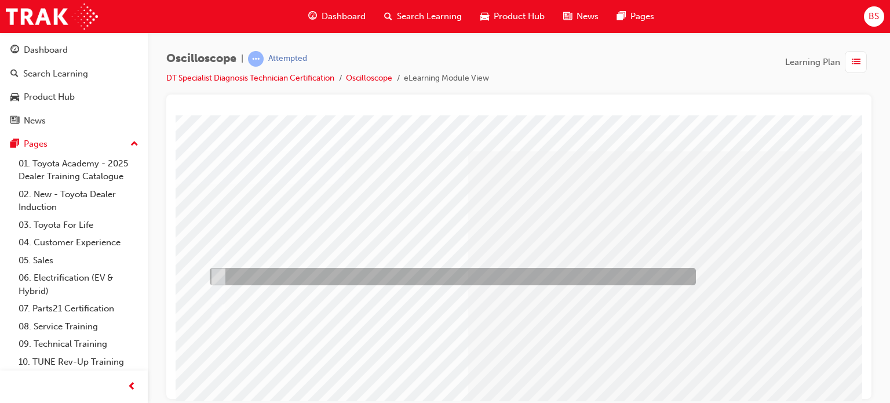
click at [471, 275] on div at bounding box center [450, 276] width 486 height 17
radio input "true"
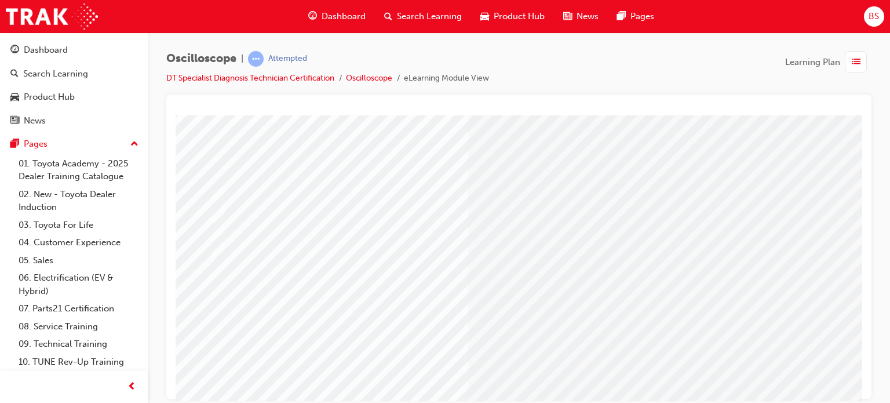
scroll to position [99, 5]
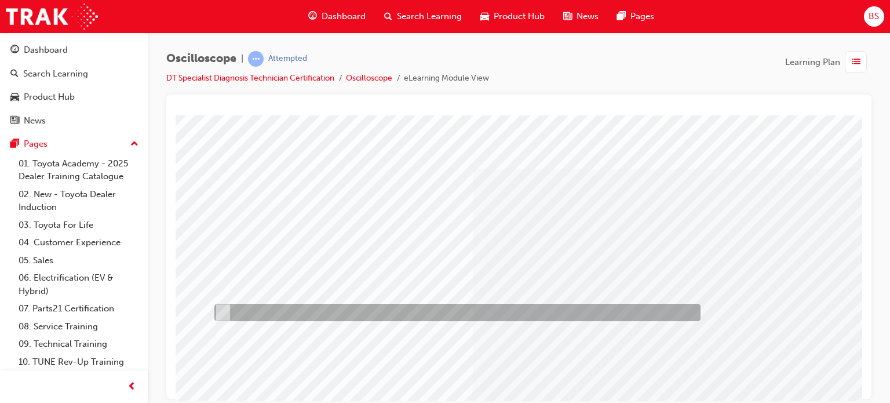
click at [449, 311] on div at bounding box center [455, 312] width 486 height 17
radio input "true"
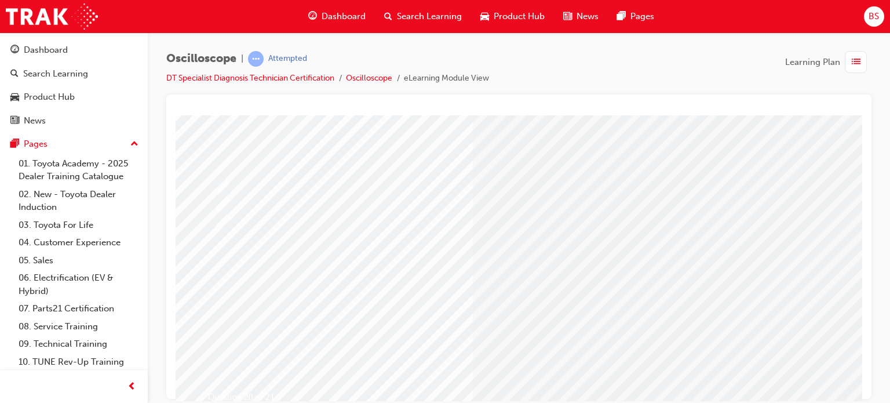
scroll to position [109, 0]
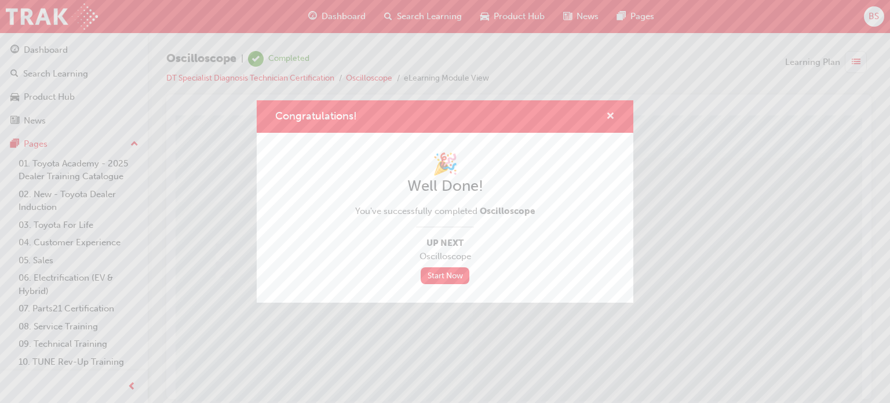
click at [612, 118] on span "cross-icon" at bounding box center [610, 117] width 9 height 10
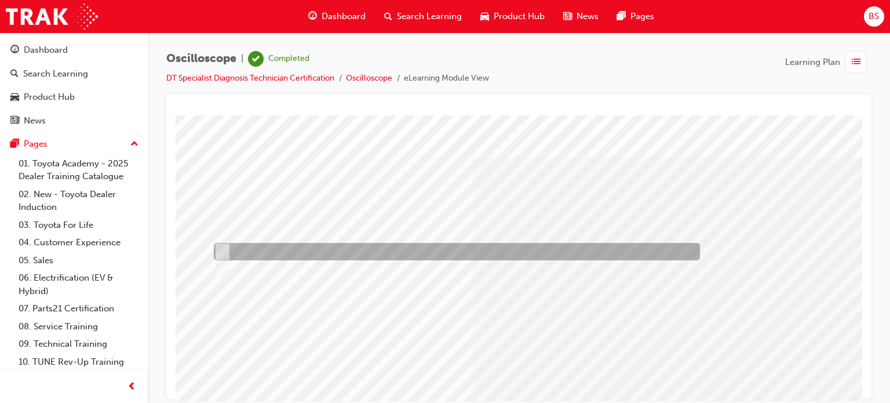
click at [293, 249] on div at bounding box center [454, 251] width 486 height 17
radio input "true"
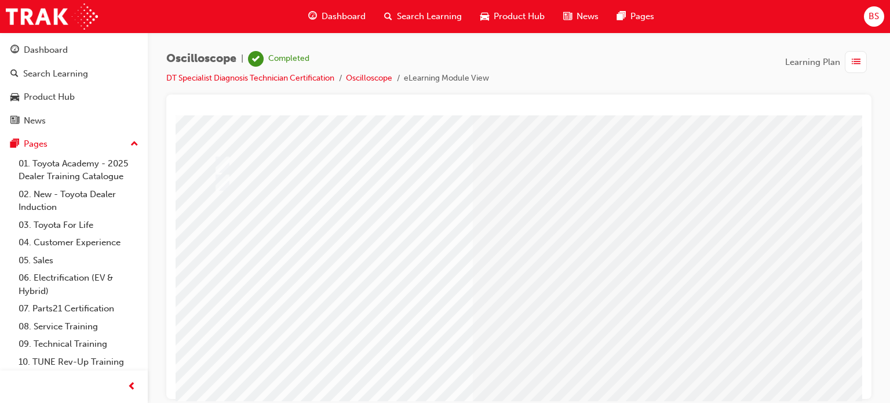
scroll to position [88, 0]
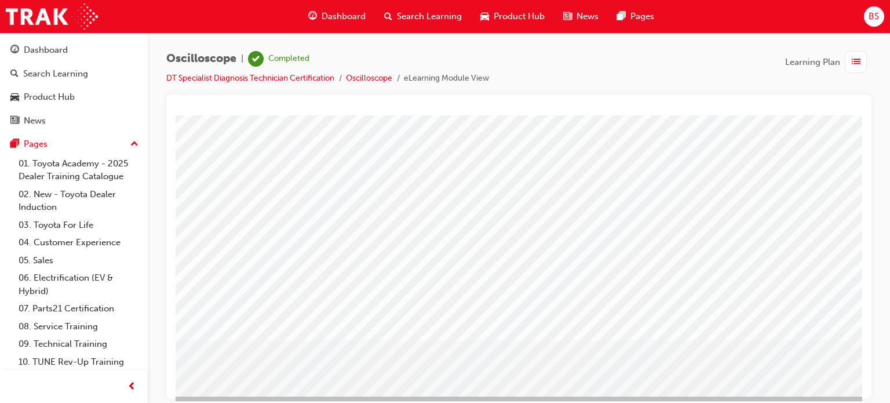
scroll to position [158, 0]
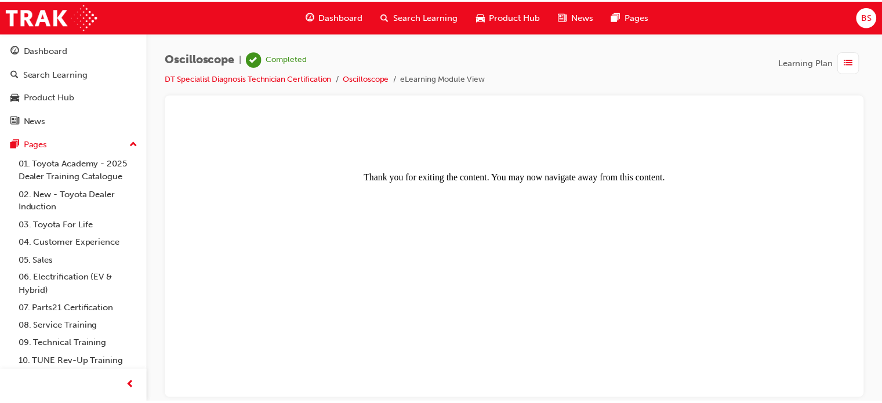
scroll to position [0, 0]
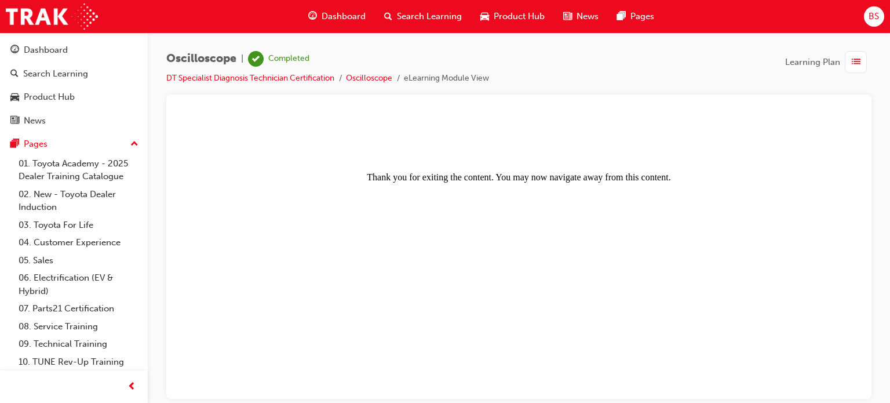
click at [341, 14] on span "Dashboard" at bounding box center [344, 16] width 44 height 13
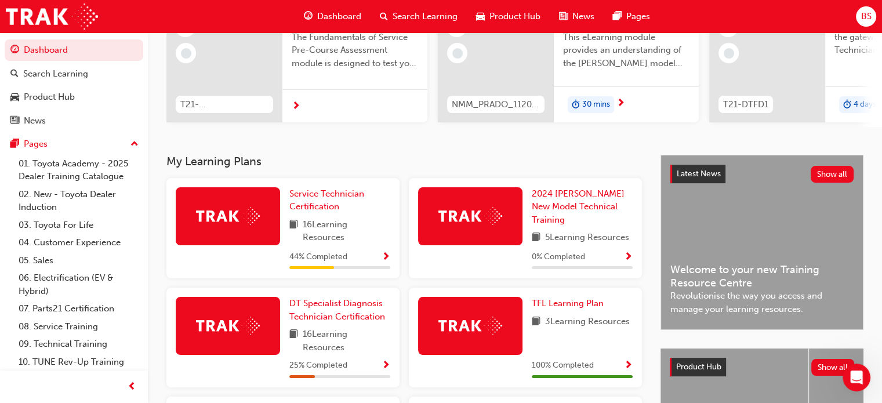
scroll to position [141, 0]
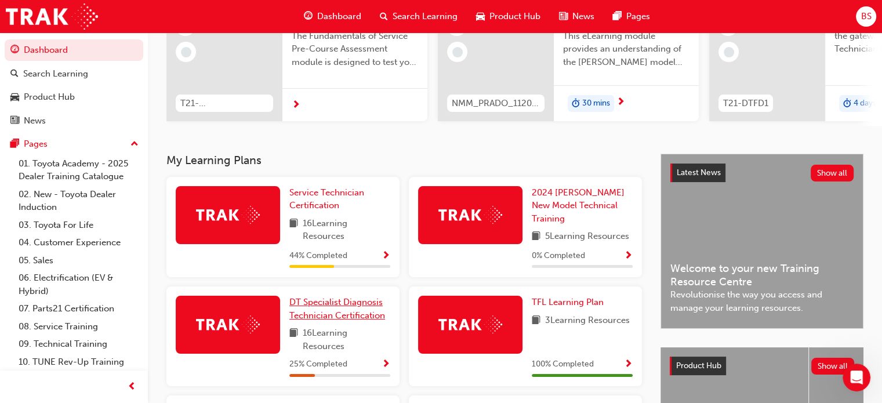
click at [356, 310] on span "DT Specialist Diagnosis Technician Certification" at bounding box center [337, 309] width 96 height 24
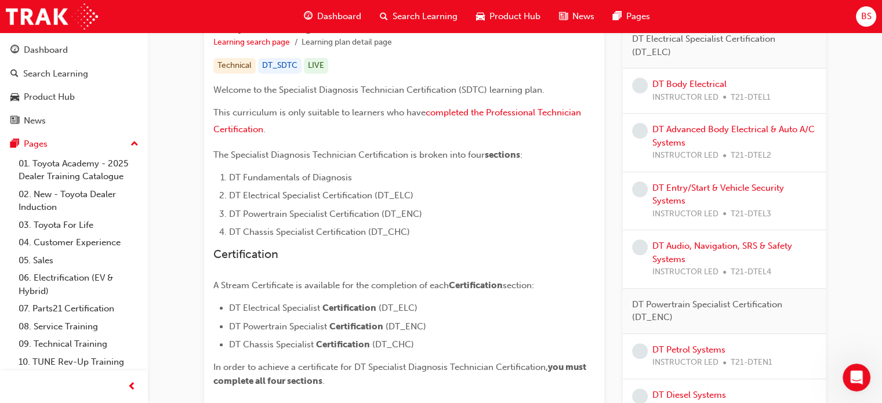
scroll to position [224, 0]
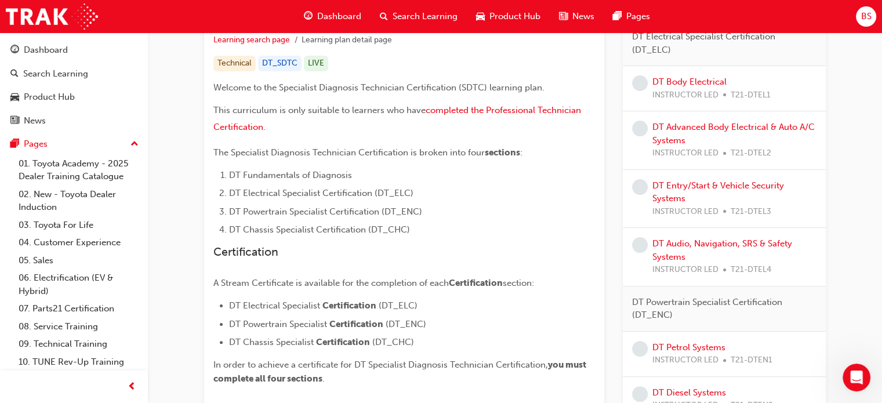
click at [355, 13] on span "Dashboard" at bounding box center [339, 16] width 44 height 13
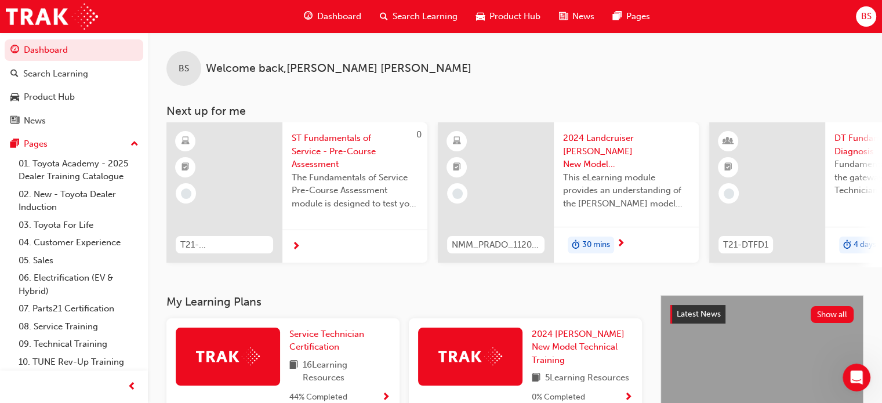
click at [390, 17] on div "Search Learning" at bounding box center [418, 17] width 96 height 24
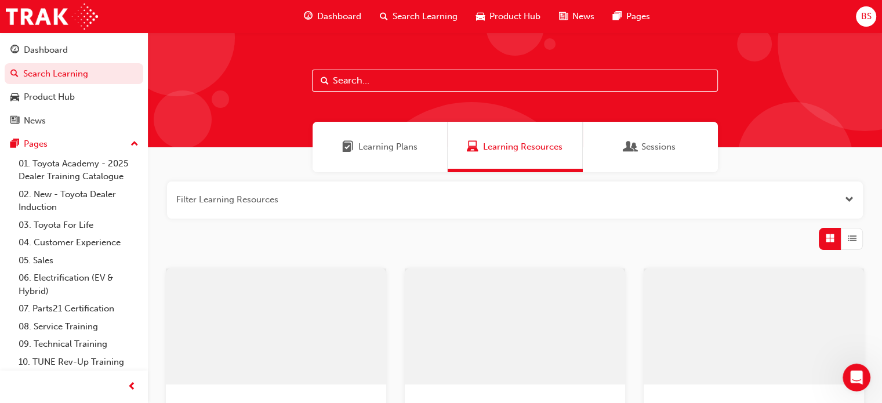
click at [409, 87] on input "text" at bounding box center [515, 81] width 406 height 22
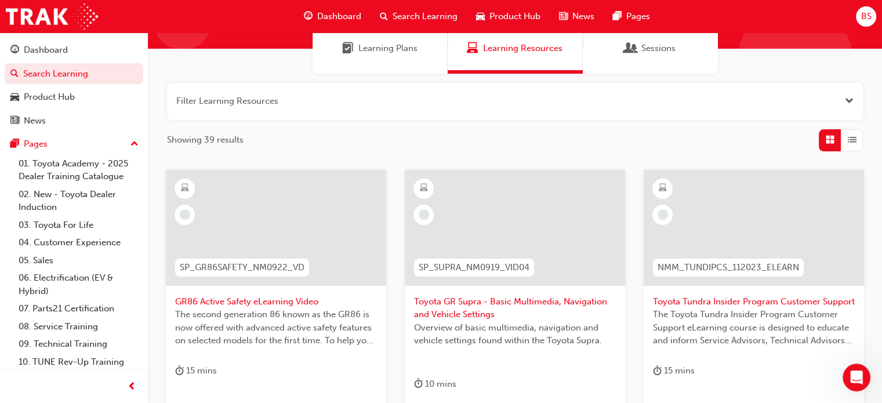
scroll to position [94, 0]
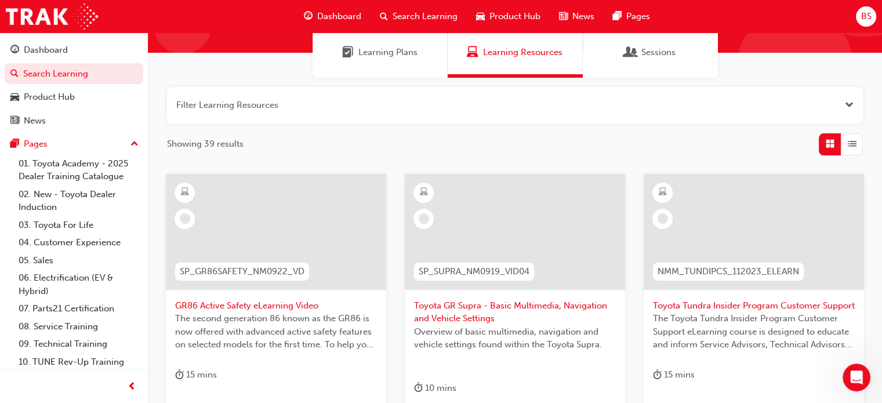
type input "gr"
click at [833, 101] on button "button" at bounding box center [515, 105] width 696 height 37
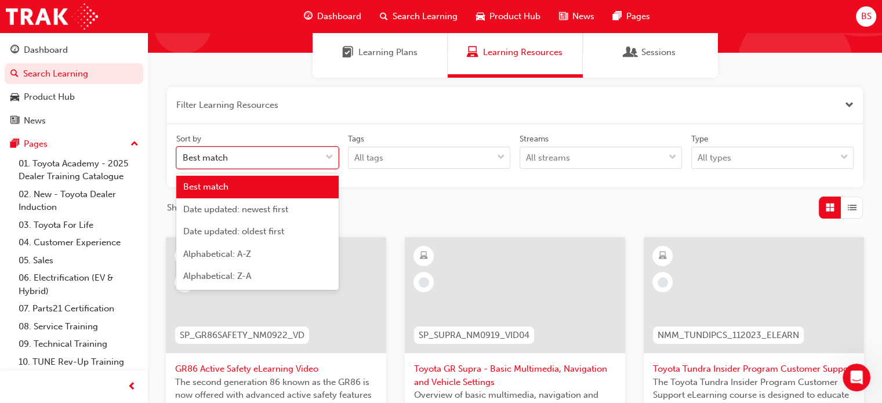
click at [330, 158] on span "down-icon" at bounding box center [329, 157] width 8 height 15
click at [184, 158] on input "Sort by option Best match focused, 1 of 5. 5 results available. Use Up and Down…" at bounding box center [183, 157] width 1 height 10
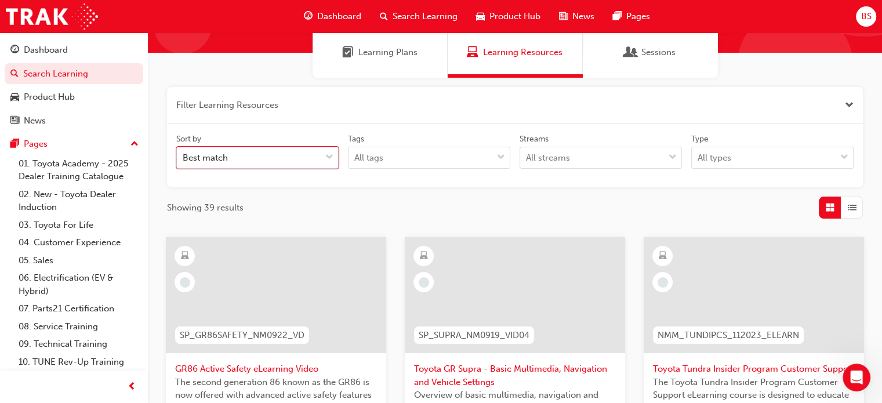
click at [330, 158] on span "down-icon" at bounding box center [329, 157] width 8 height 15
click at [184, 158] on input "Sort by 0 results available. Select is focused ,type to refine list, press Down…" at bounding box center [183, 157] width 1 height 10
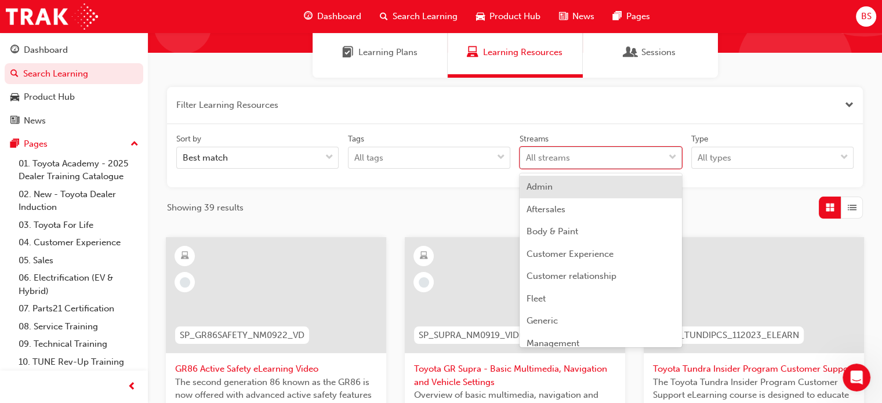
click at [621, 163] on div "All streams" at bounding box center [592, 158] width 144 height 20
click at [527, 162] on input "Streams option Admin focused, 1 of 23. 23 results available. Use Up and Down to…" at bounding box center [526, 157] width 1 height 10
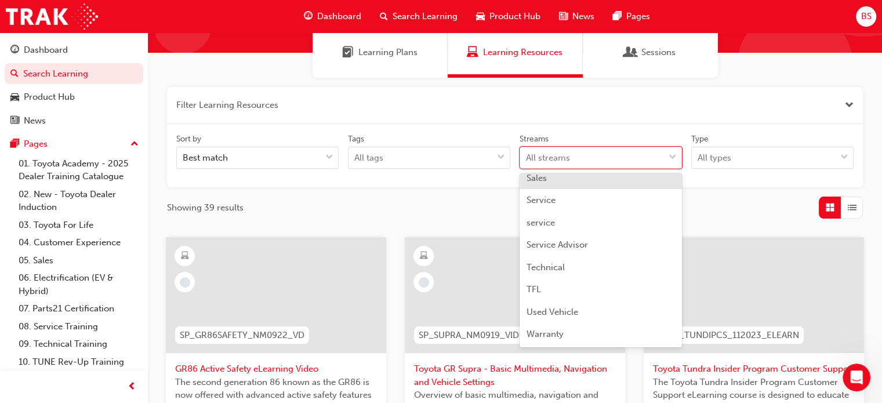
scroll to position [343, 0]
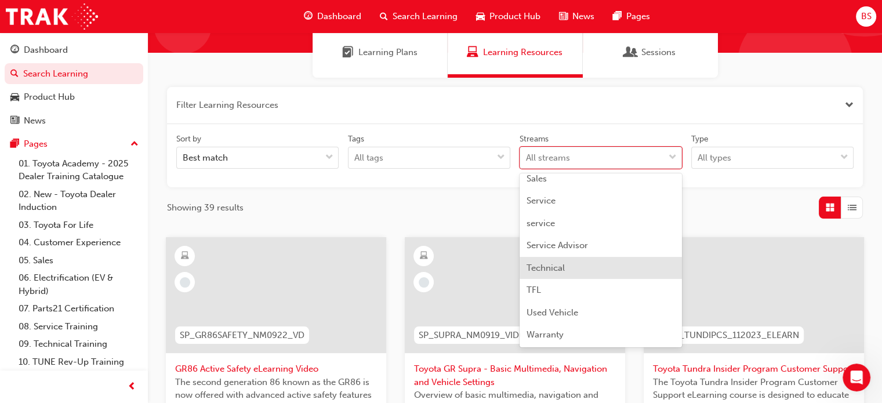
click at [629, 265] on div "Technical" at bounding box center [600, 268] width 162 height 23
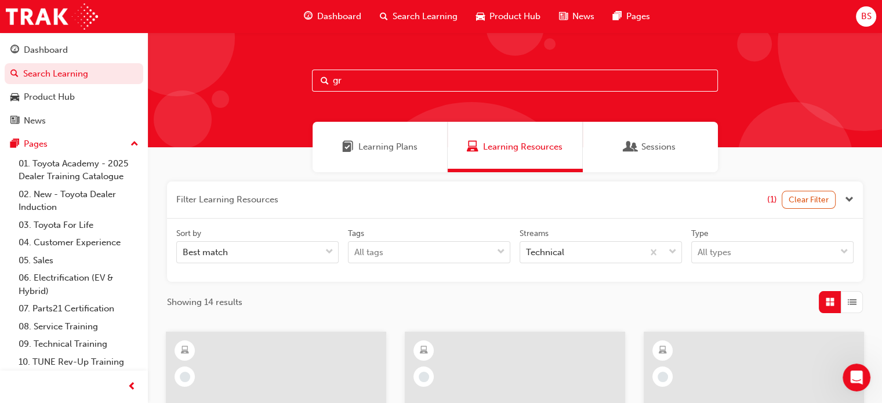
scroll to position [2, 0]
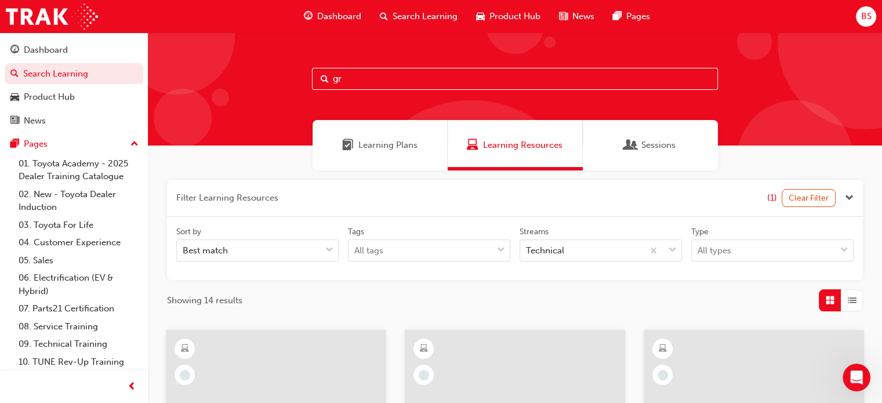
click at [436, 151] on div "Learning Plans" at bounding box center [379, 145] width 135 height 50
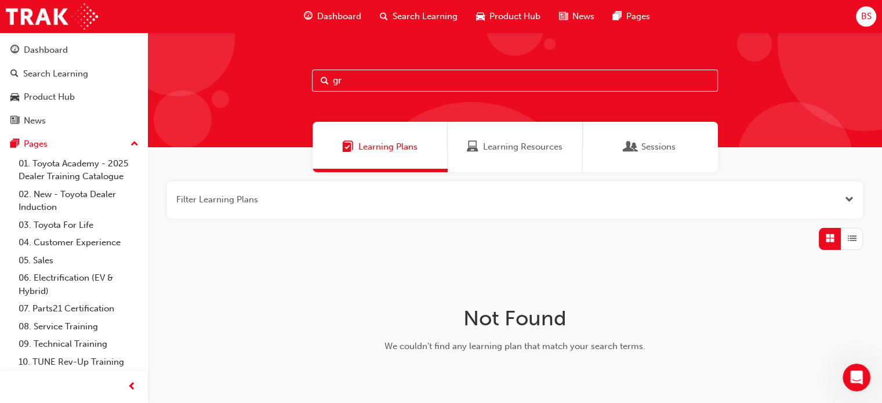
click at [355, 22] on span "Dashboard" at bounding box center [339, 16] width 44 height 13
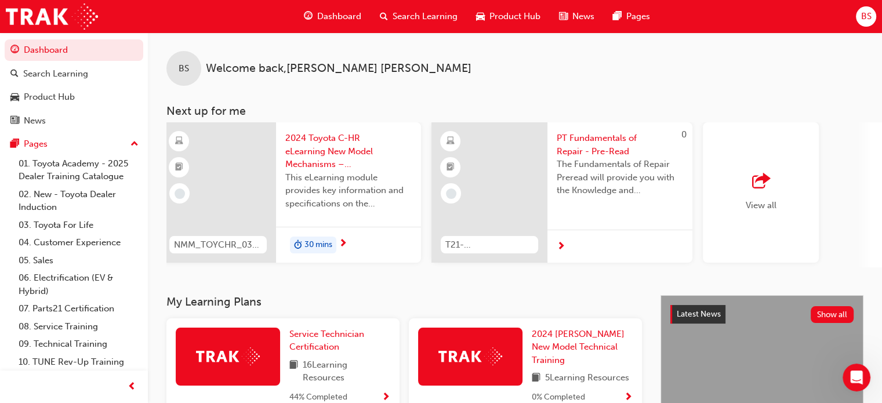
scroll to position [0, 911]
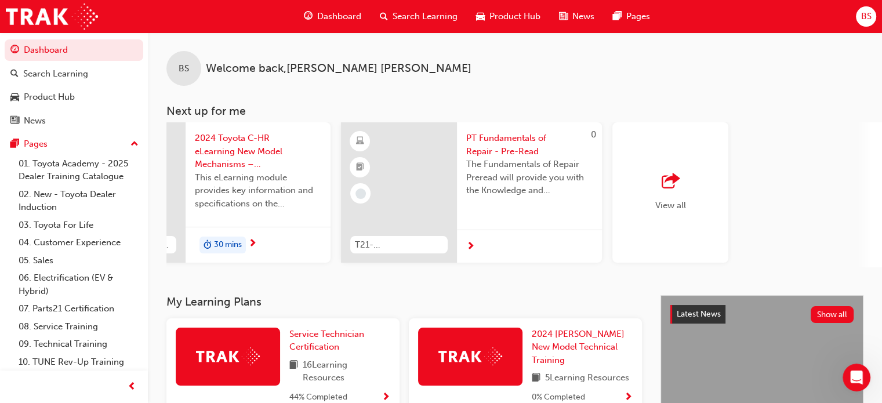
click at [682, 198] on div "View all" at bounding box center [670, 192] width 31 height 38
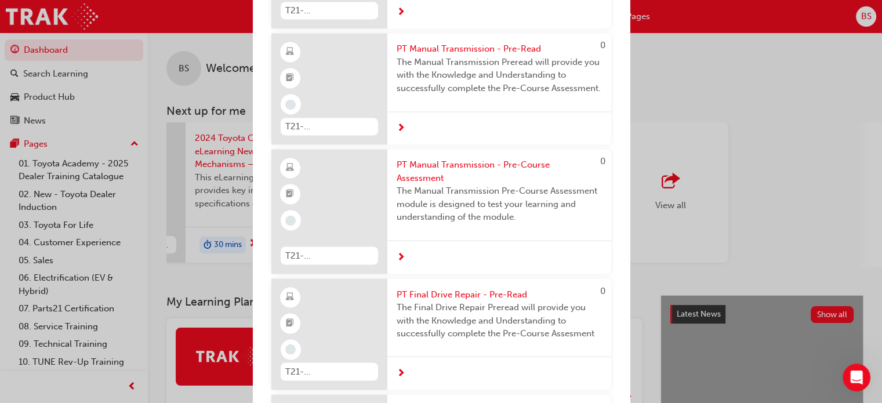
scroll to position [6360, 0]
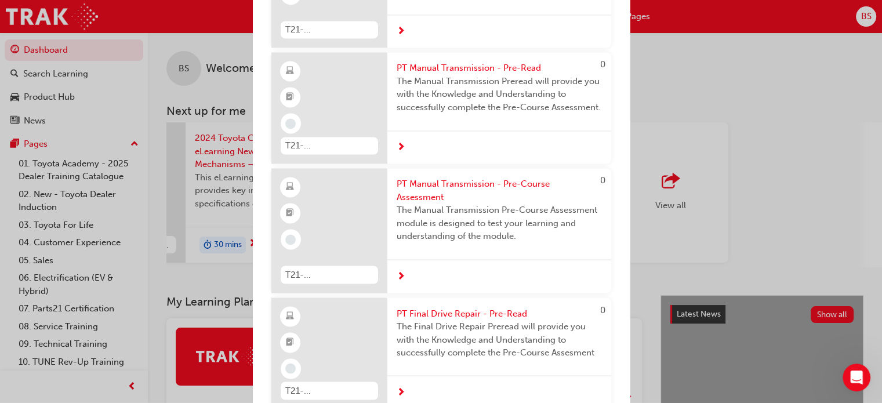
click at [750, 241] on div "Next up for me 0 T21-STFOS_PRE_EXAM ST Fundamentals of Service - Pre-Course Ass…" at bounding box center [441, 201] width 882 height 403
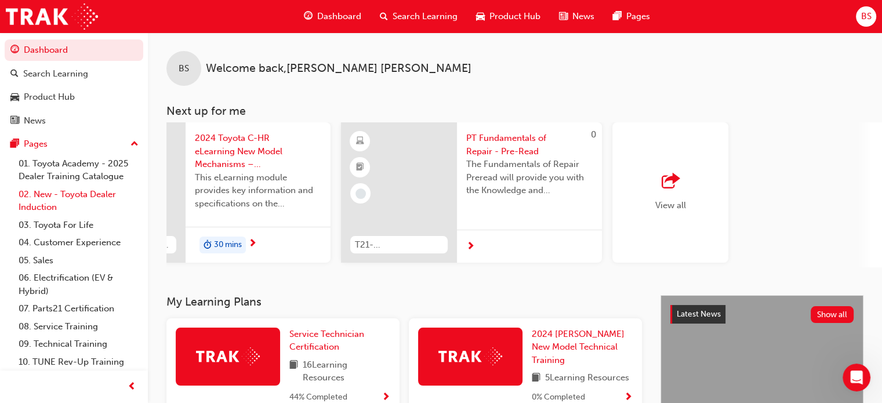
scroll to position [19, 0]
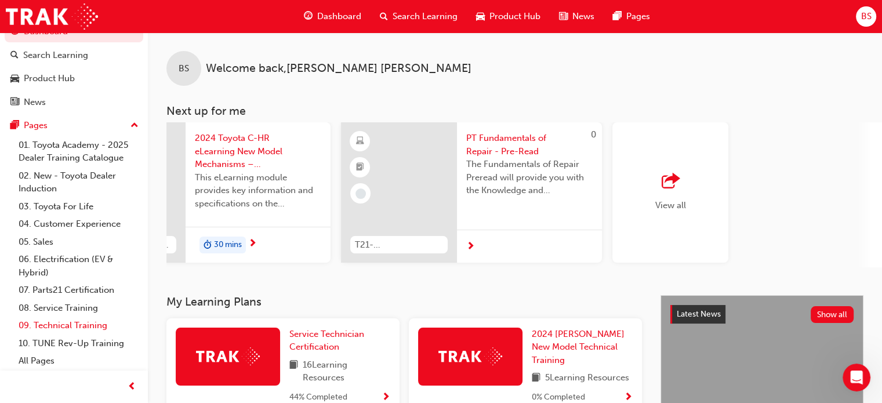
click at [90, 322] on link "09. Technical Training" at bounding box center [78, 326] width 129 height 18
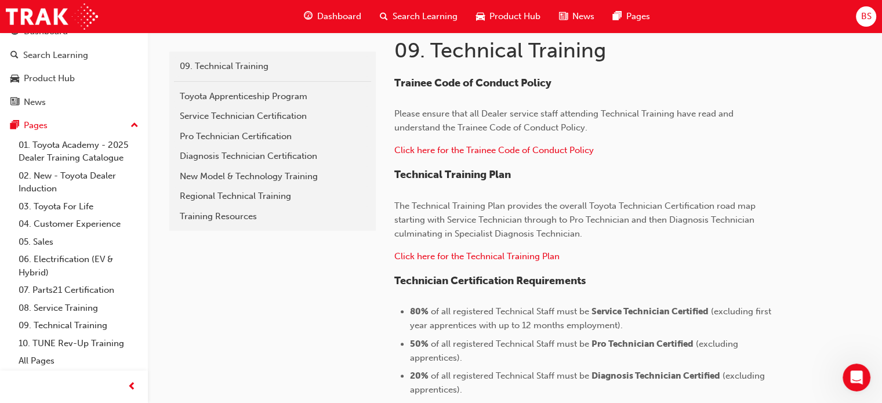
scroll to position [248, 0]
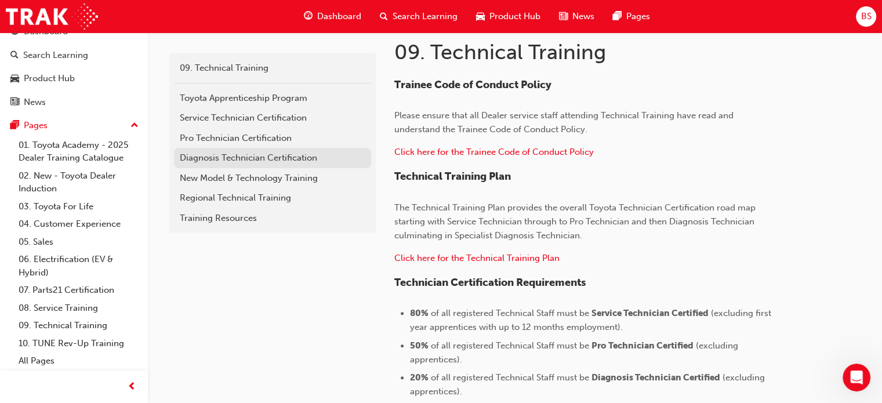
click at [310, 161] on div "Diagnosis Technician Certification" at bounding box center [273, 157] width 186 height 13
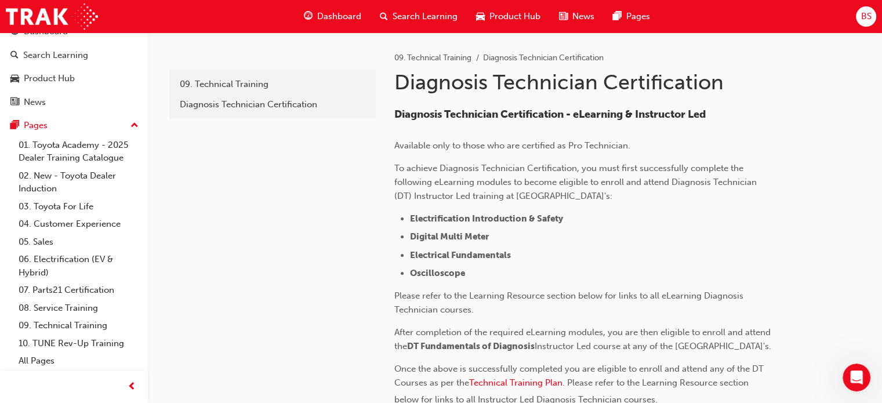
scroll to position [248, 0]
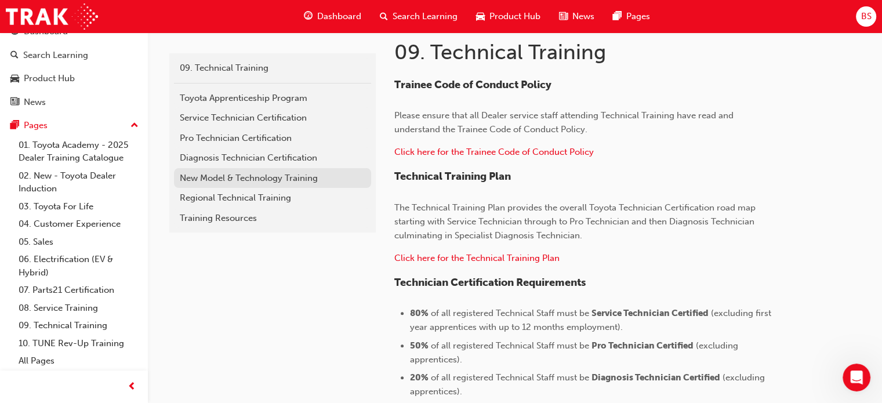
click at [285, 176] on div "New Model & Technology Training" at bounding box center [273, 178] width 186 height 13
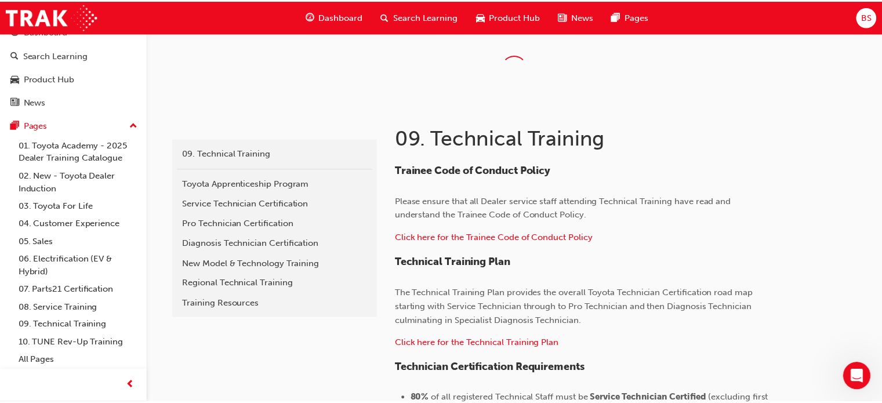
scroll to position [248, 0]
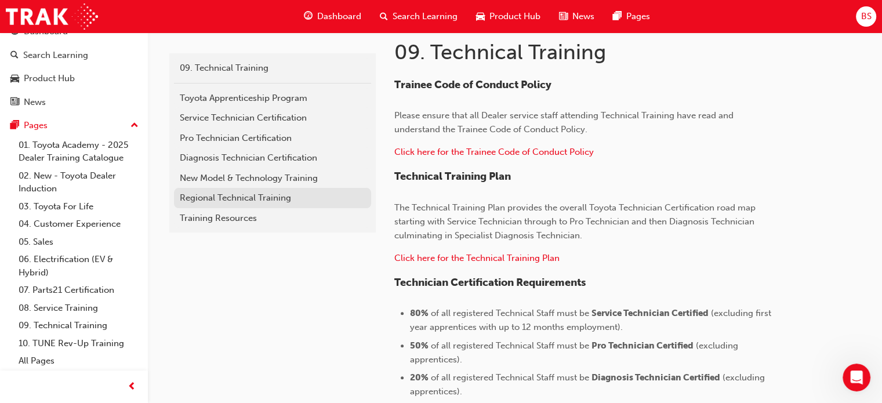
click at [240, 190] on link "Regional Technical Training" at bounding box center [272, 198] width 197 height 20
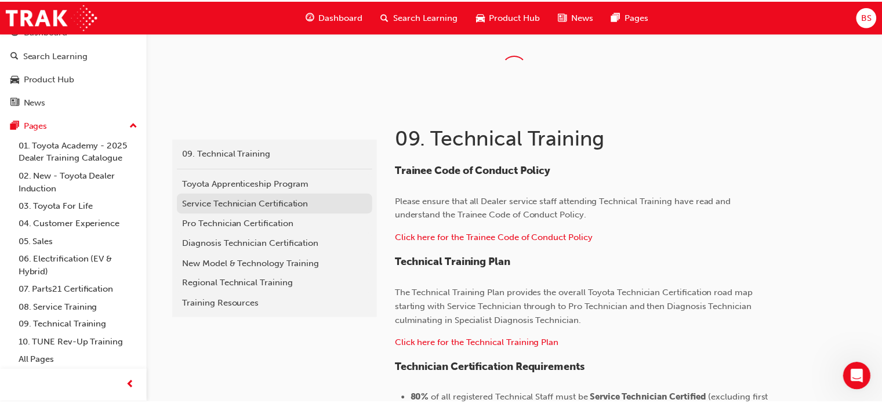
scroll to position [248, 0]
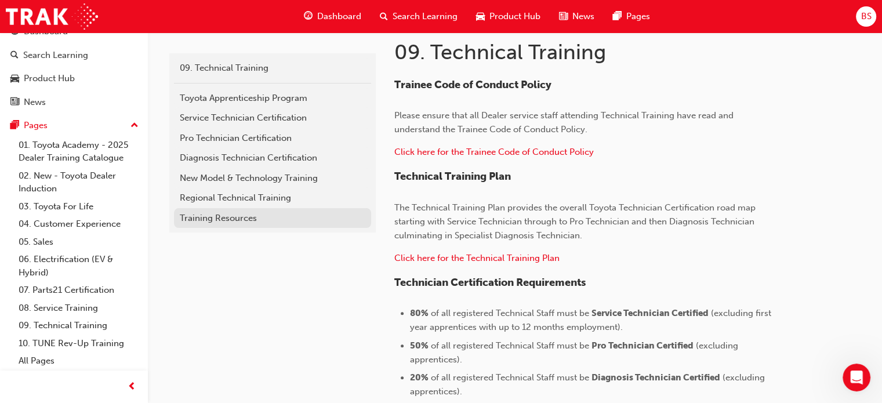
click at [272, 217] on div "Training Resources" at bounding box center [273, 218] width 186 height 13
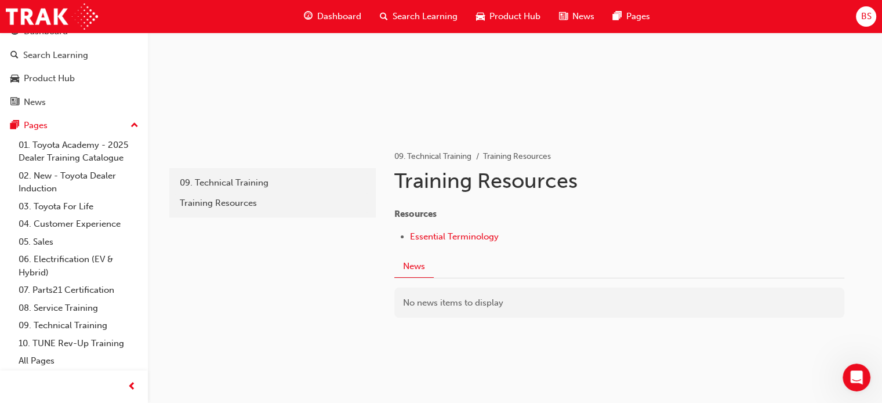
scroll to position [150, 0]
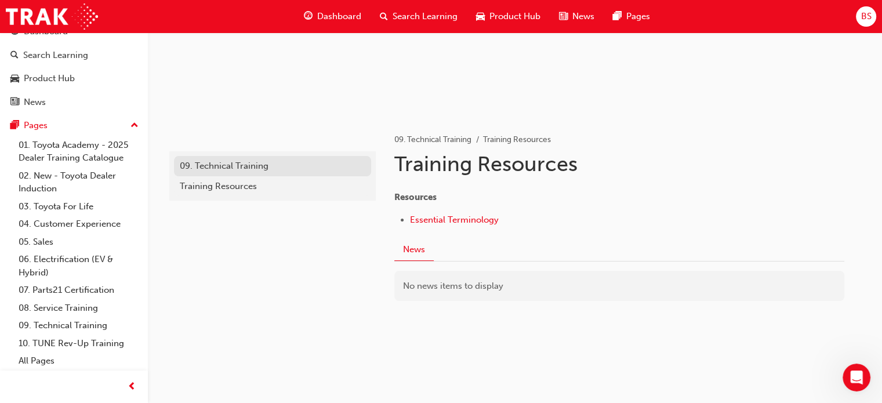
click at [264, 172] on link "09. Technical Training" at bounding box center [272, 166] width 197 height 20
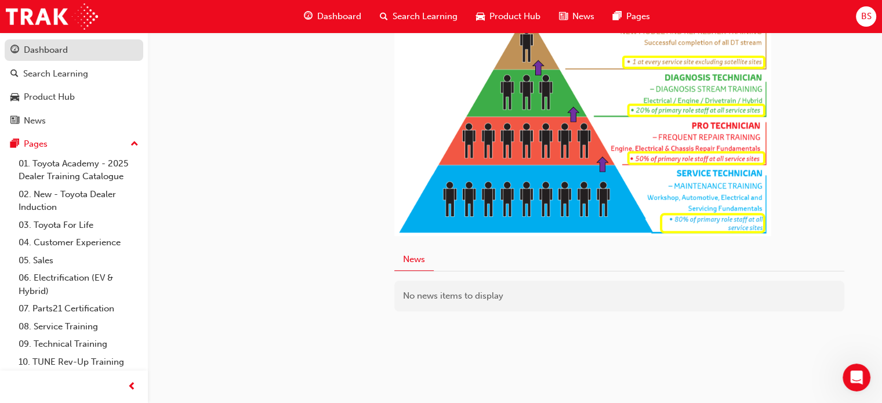
click at [93, 54] on div "Dashboard" at bounding box center [73, 50] width 127 height 14
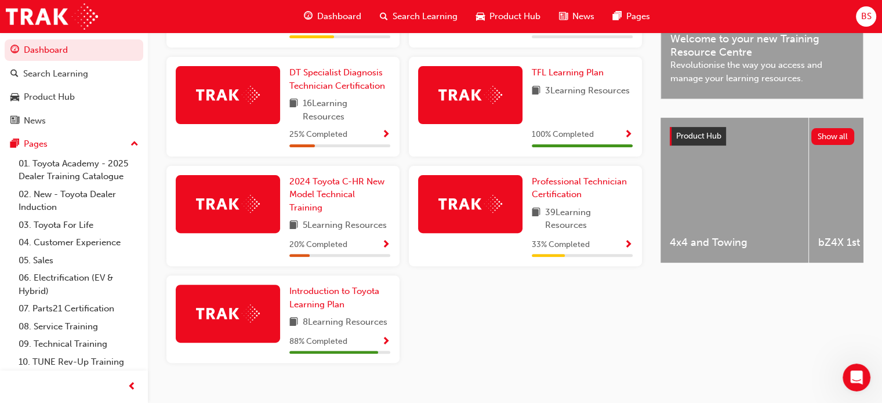
scroll to position [373, 0]
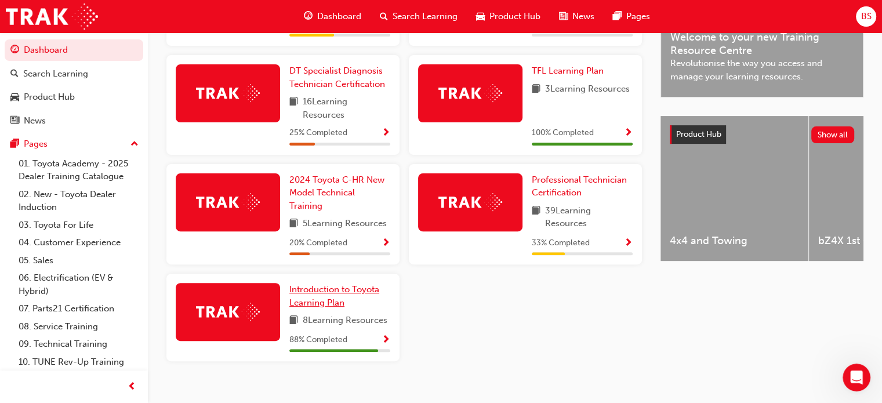
click at [345, 305] on link "Introduction to Toyota Learning Plan" at bounding box center [339, 296] width 101 height 26
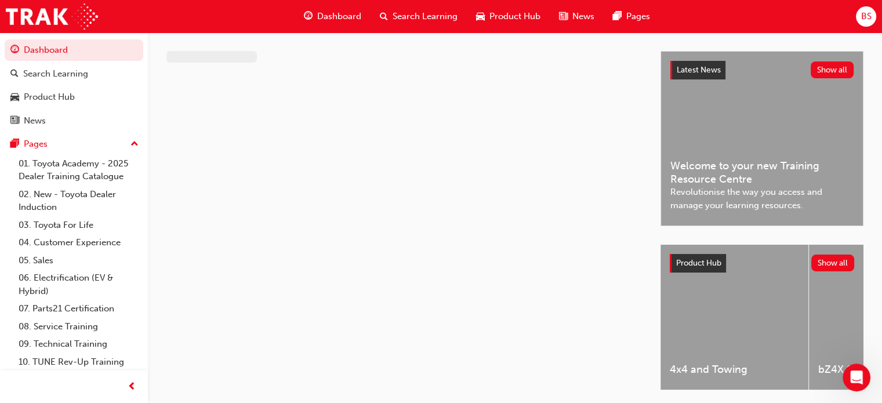
scroll to position [41, 0]
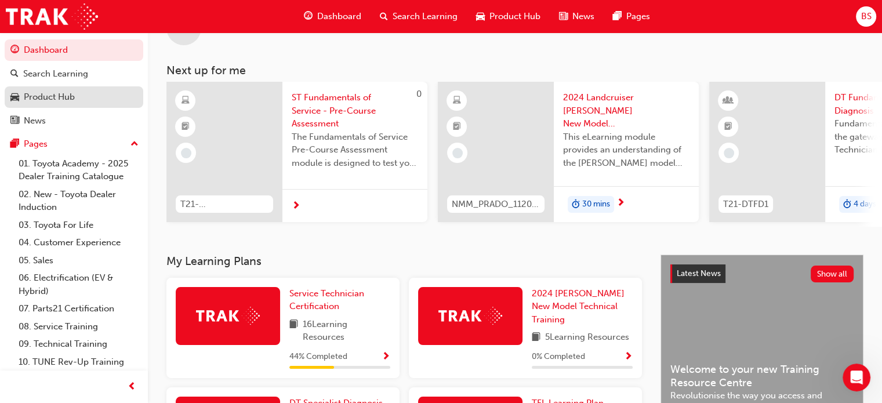
click at [94, 94] on div "Product Hub" at bounding box center [73, 97] width 127 height 14
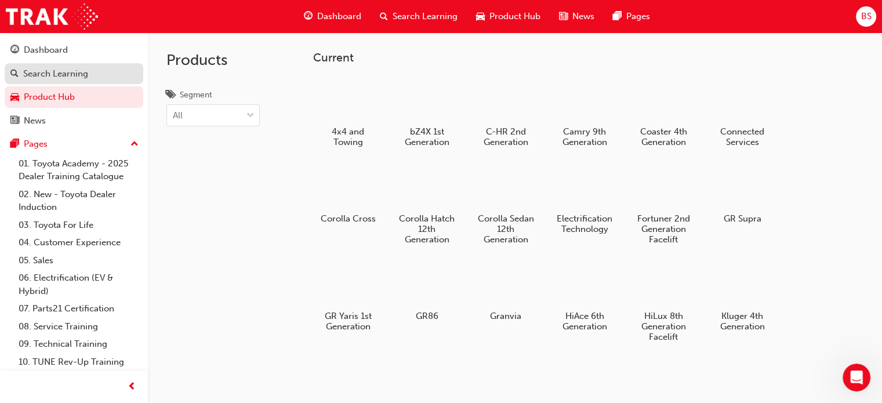
click at [80, 71] on div "Search Learning" at bounding box center [55, 73] width 65 height 13
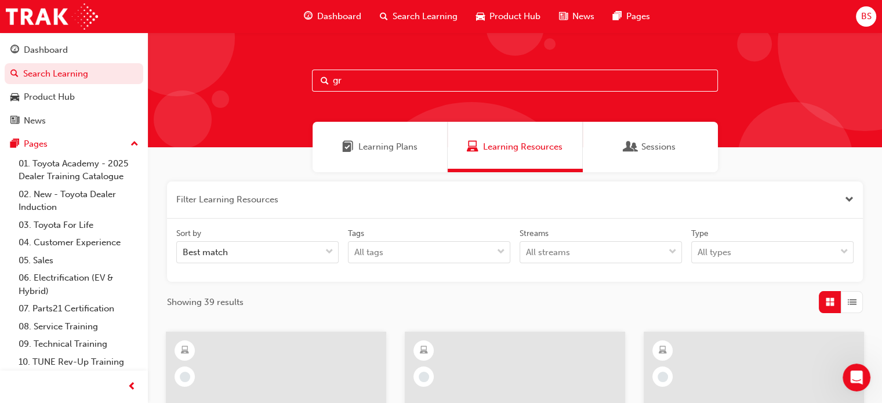
click at [384, 78] on input "gr" at bounding box center [515, 81] width 406 height 22
type input "gr specialist"
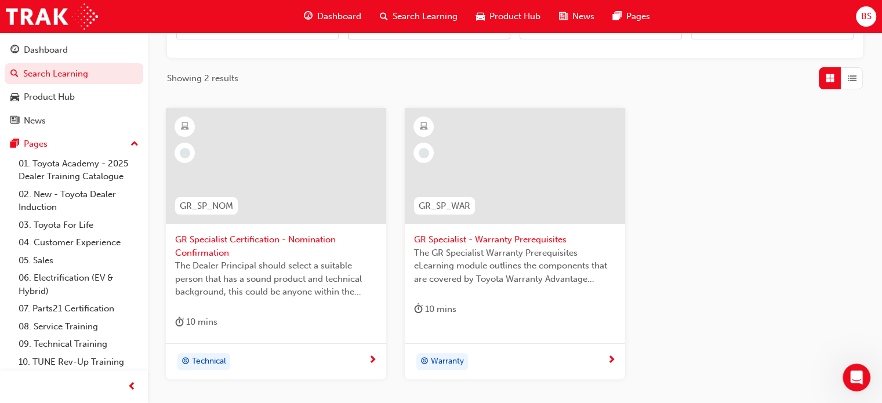
scroll to position [230, 0]
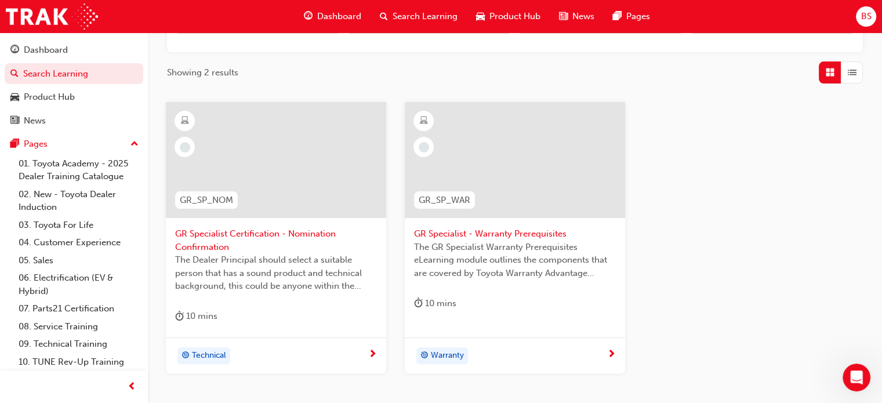
click at [308, 234] on span "GR Specialist Certification - Nomination Confirmation" at bounding box center [276, 240] width 202 height 26
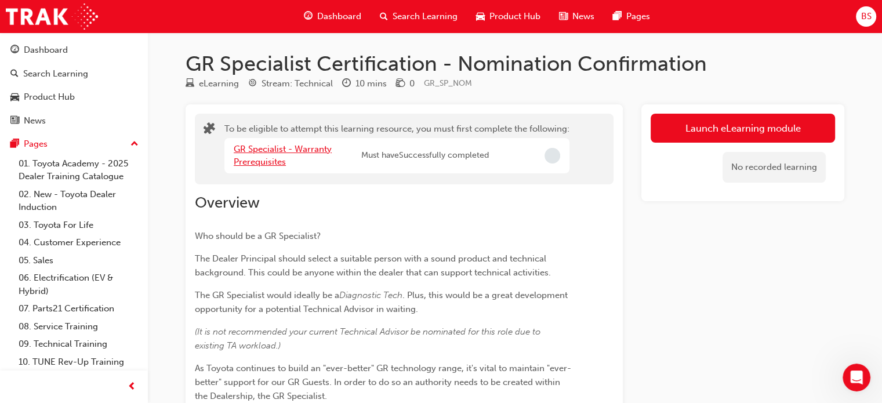
click at [276, 151] on link "GR Specialist - Warranty Prerequisites" at bounding box center [283, 156] width 98 height 24
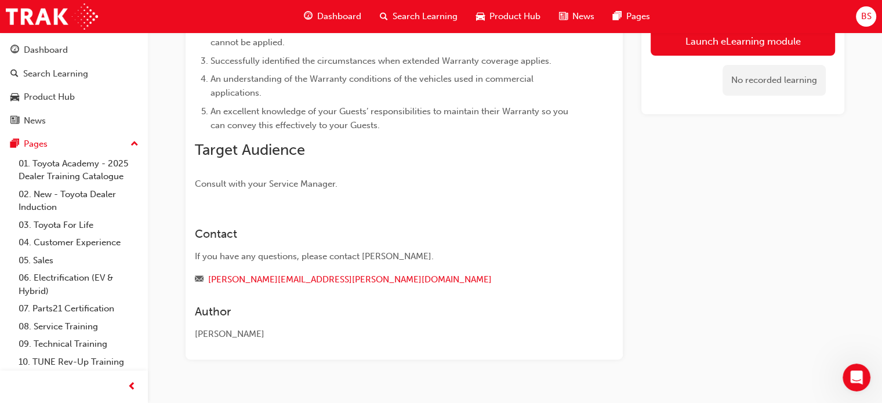
scroll to position [301, 0]
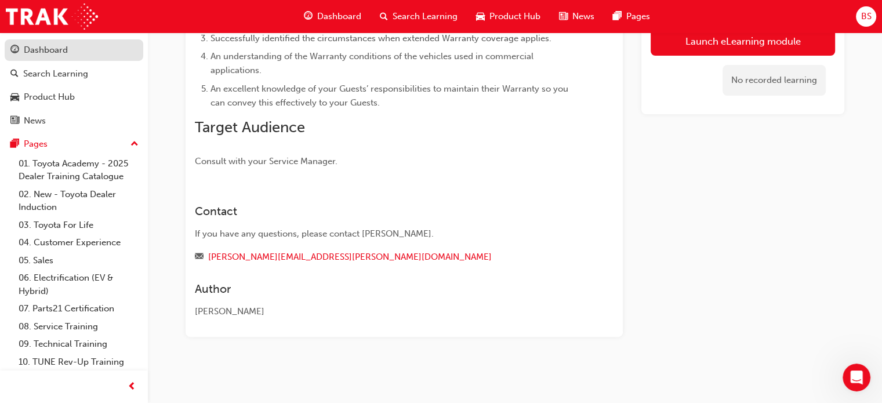
click at [85, 58] on link "Dashboard" at bounding box center [74, 49] width 139 height 21
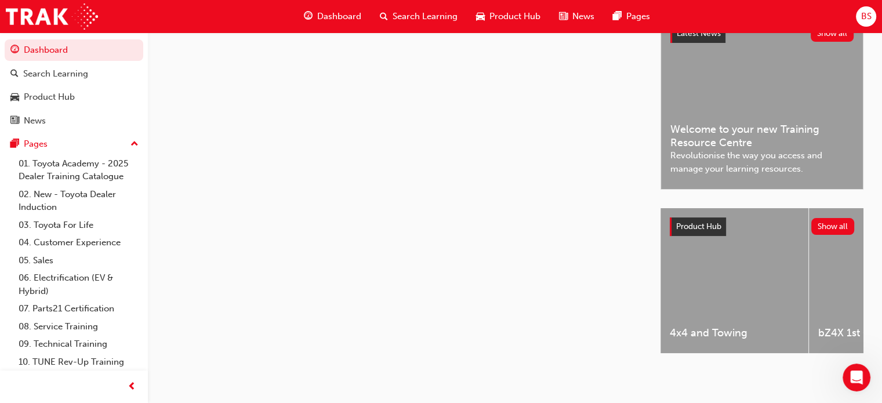
scroll to position [301, 0]
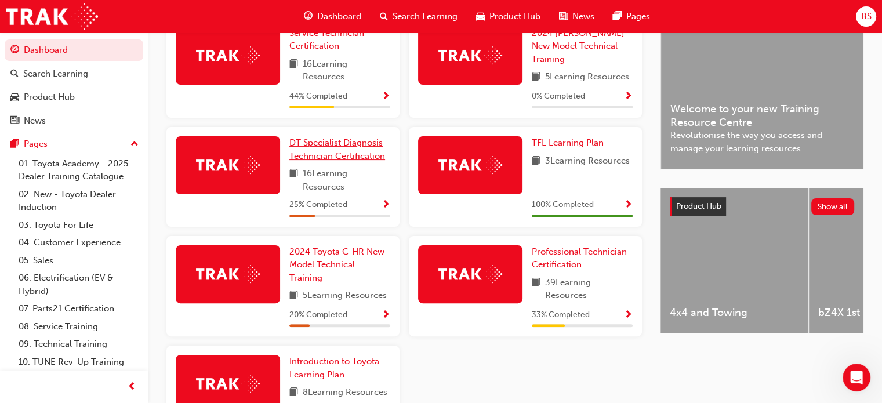
click at [346, 148] on span "DT Specialist Diagnosis Technician Certification" at bounding box center [337, 149] width 96 height 24
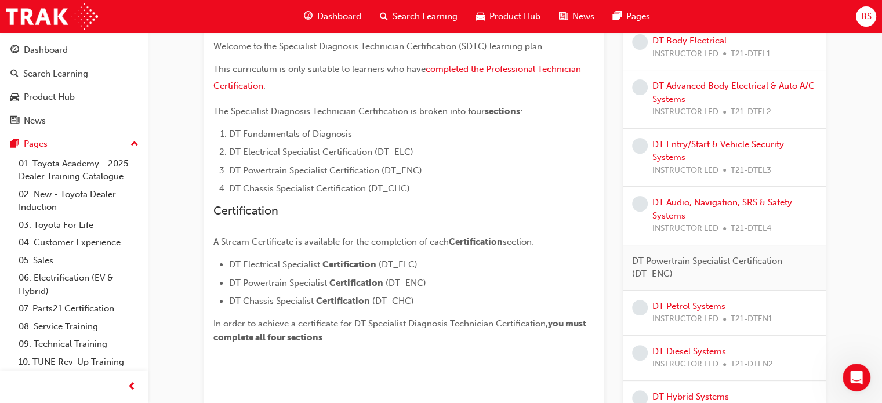
scroll to position [355, 0]
